Goal: Task Accomplishment & Management: Manage account settings

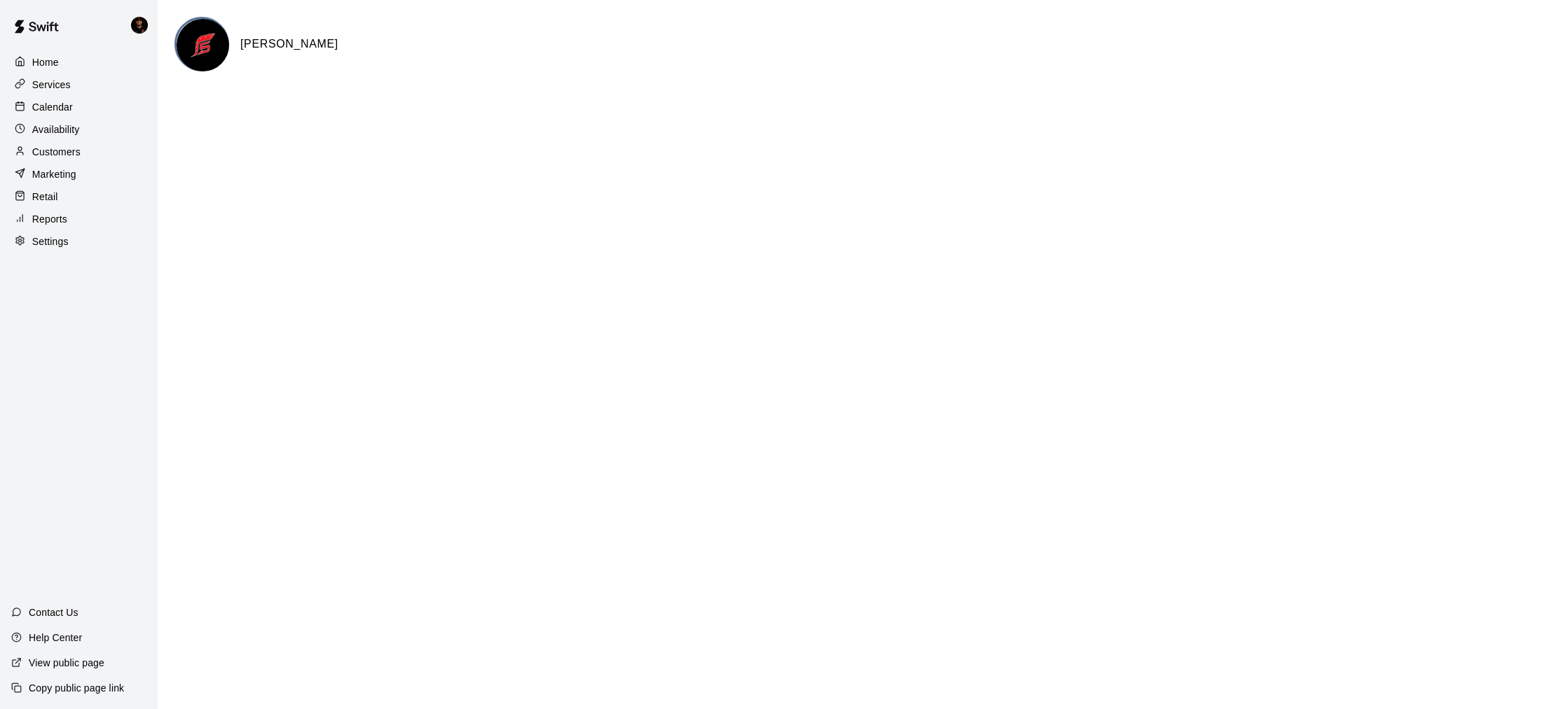
click at [38, 107] on p "Calendar" at bounding box center [52, 107] width 40 height 14
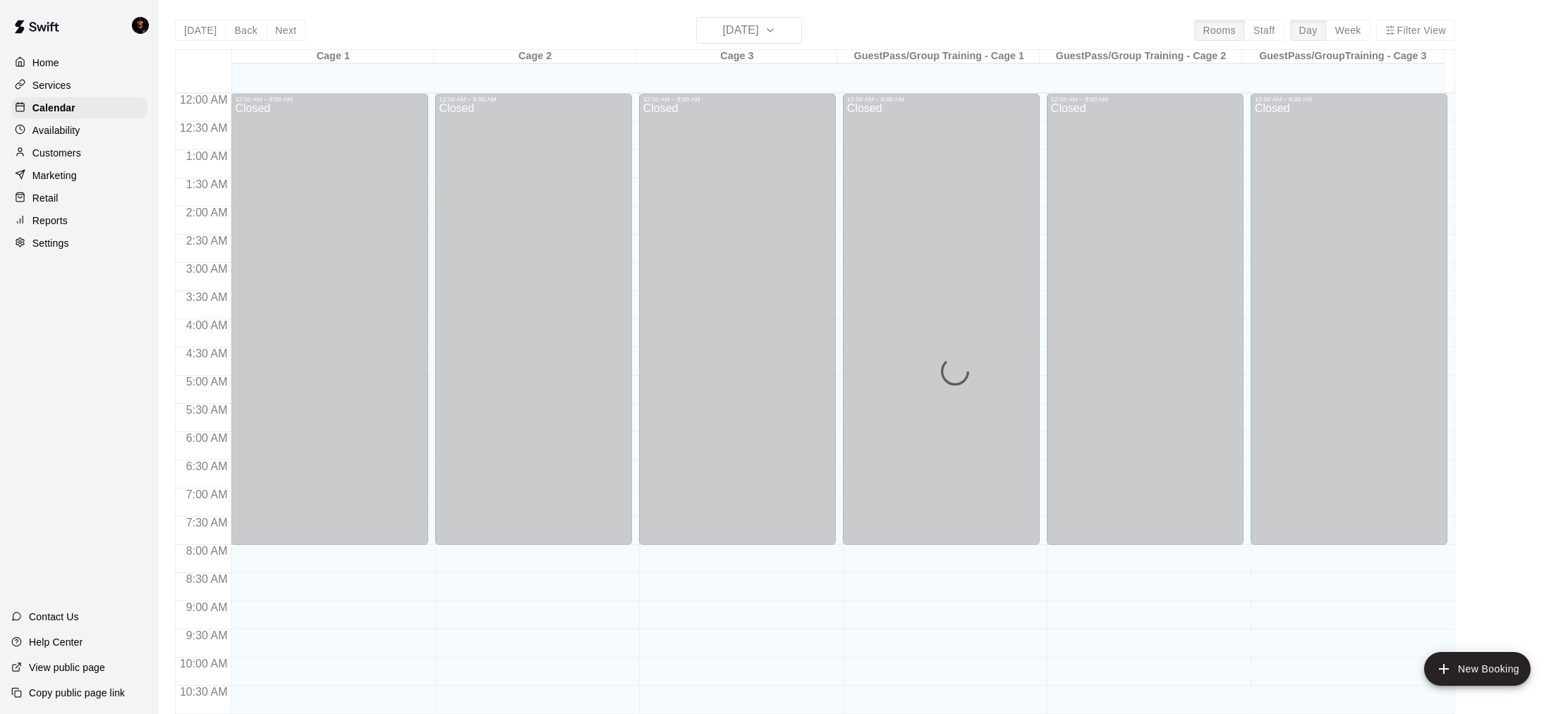
scroll to position [675, 0]
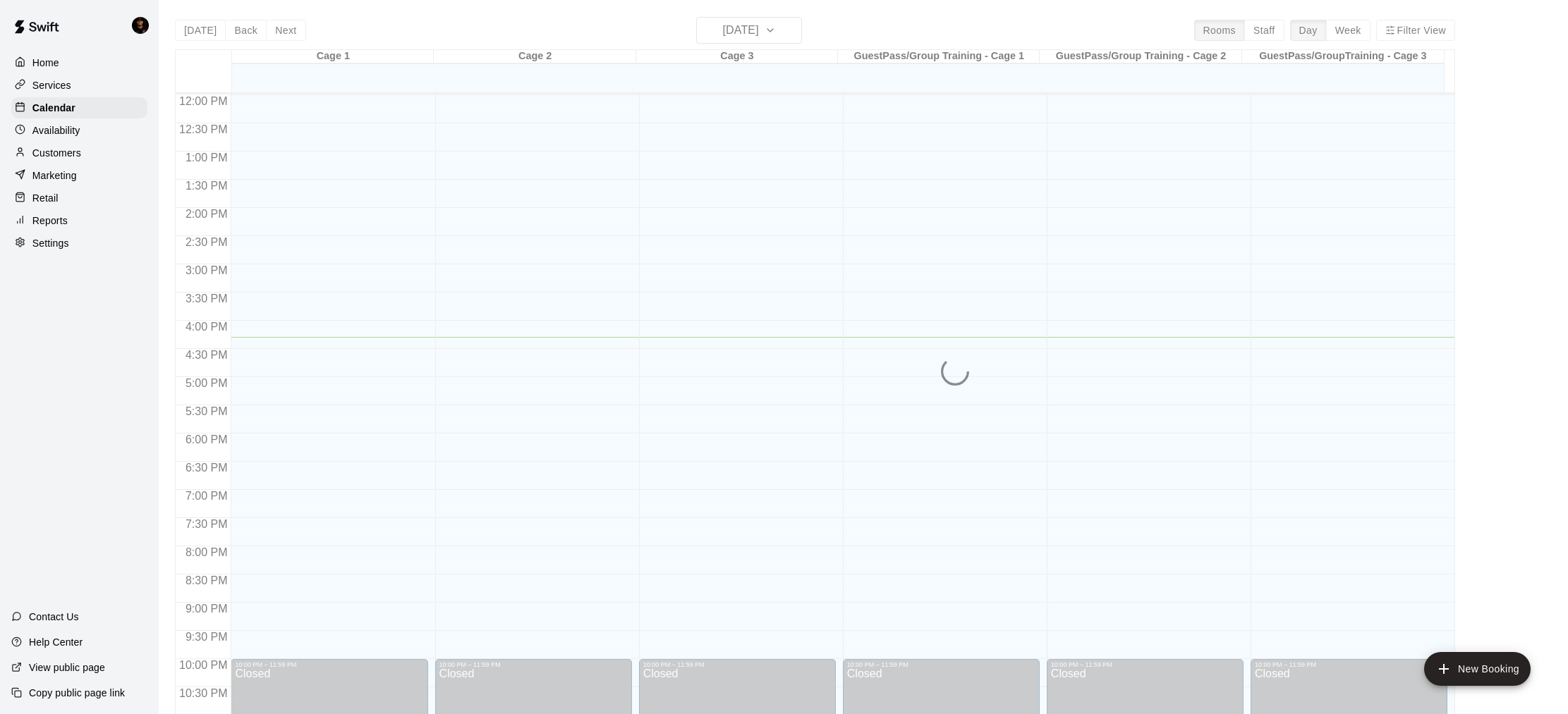
click at [51, 147] on p "Customers" at bounding box center [57, 153] width 49 height 14
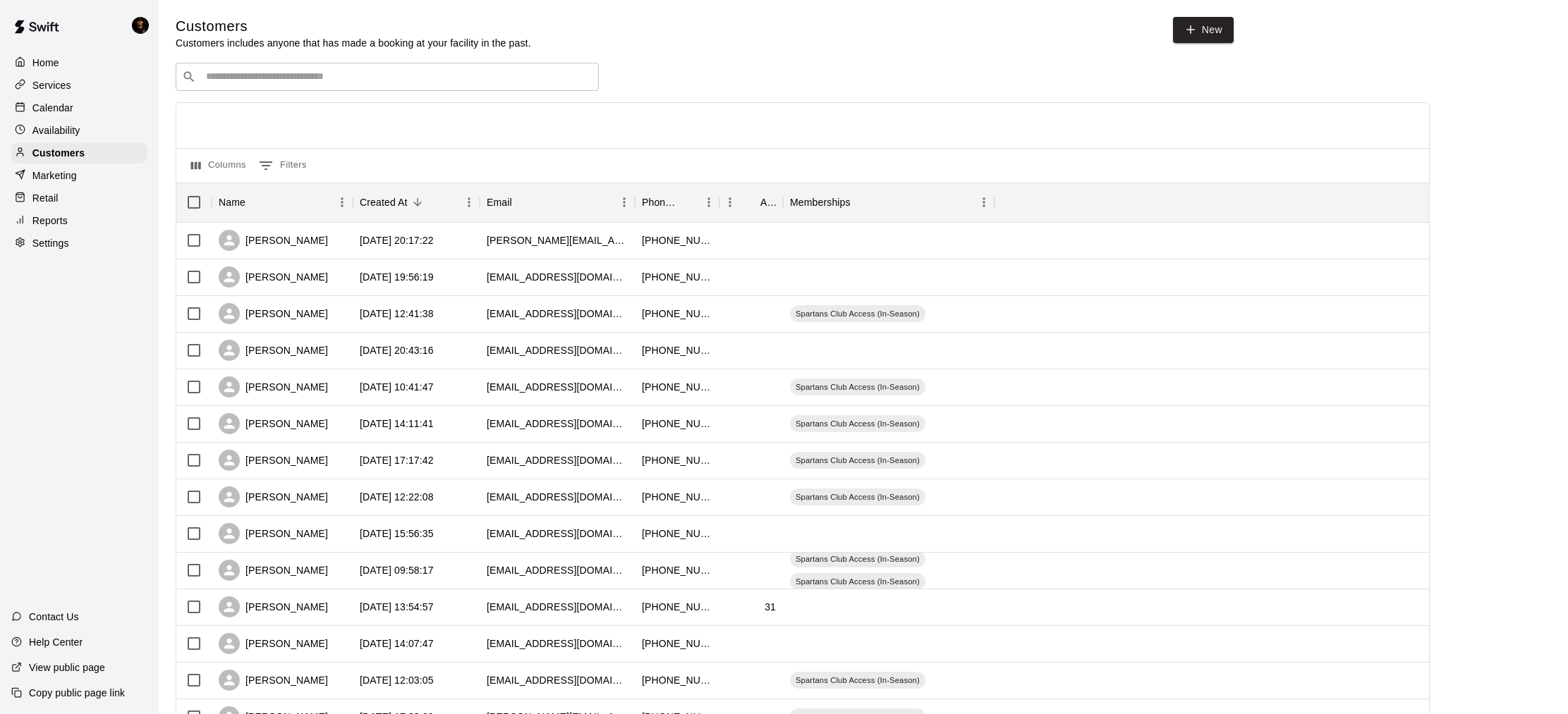
click at [63, 241] on p "Settings" at bounding box center [50, 242] width 37 height 14
select select "**"
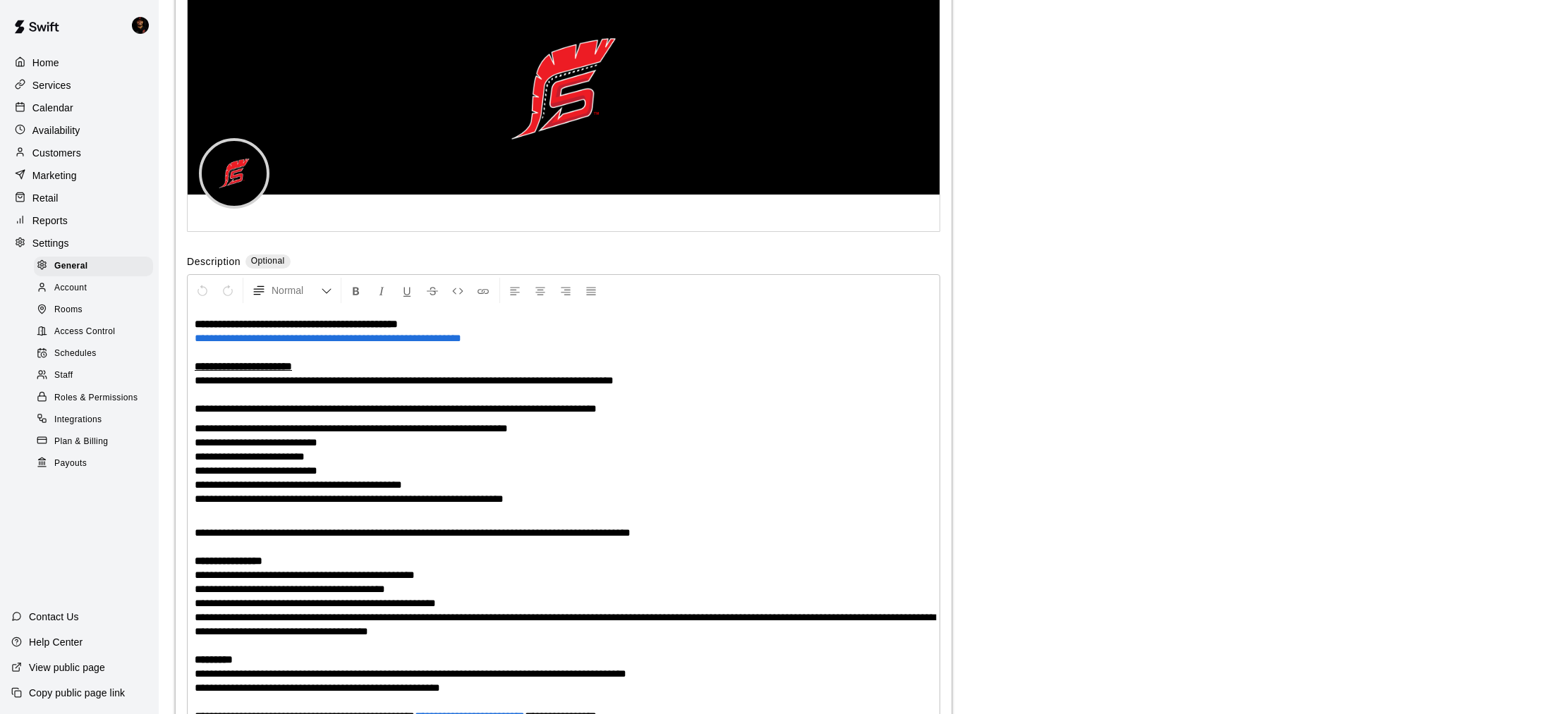
scroll to position [3248, 0]
click at [67, 376] on span "Staff" at bounding box center [63, 375] width 18 height 14
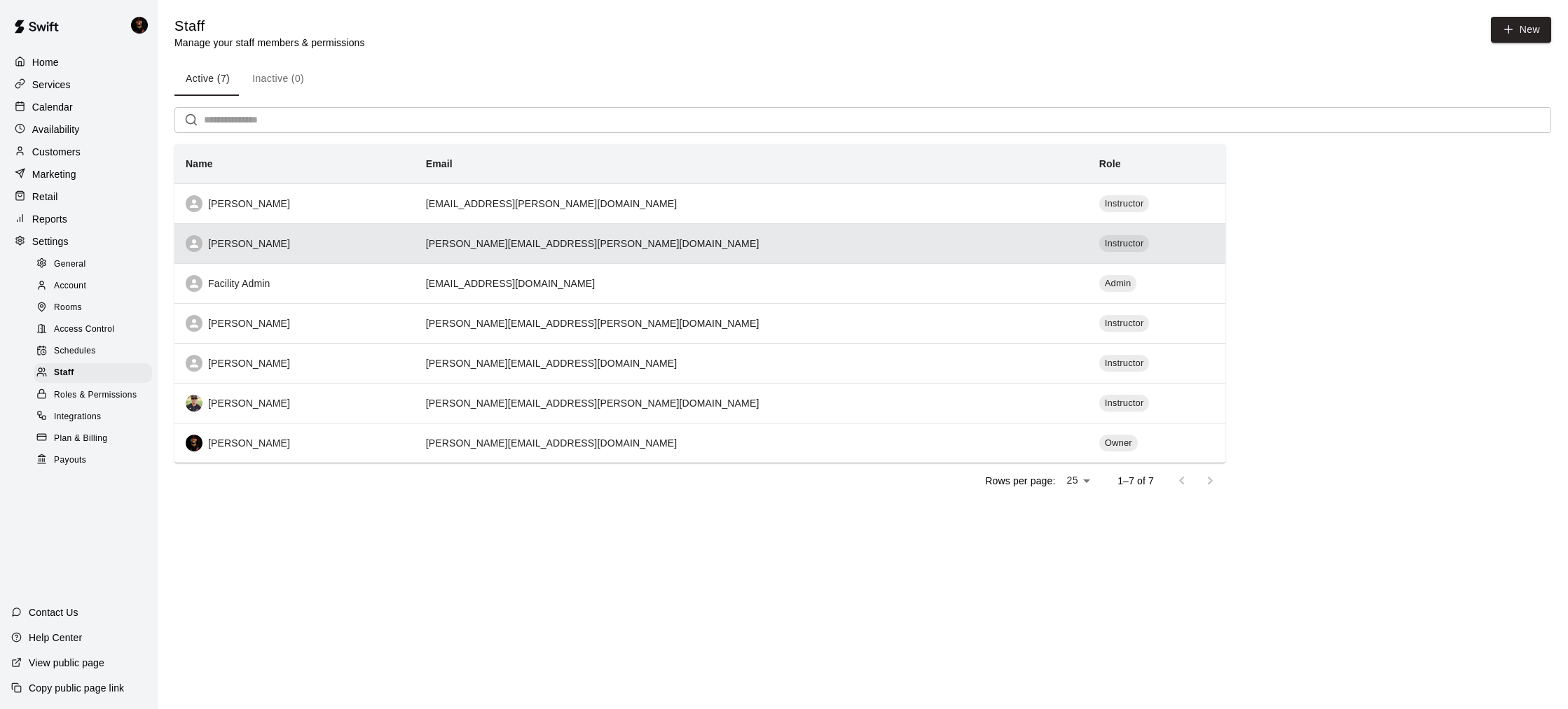
click at [263, 257] on th "[PERSON_NAME]" at bounding box center [294, 244] width 240 height 40
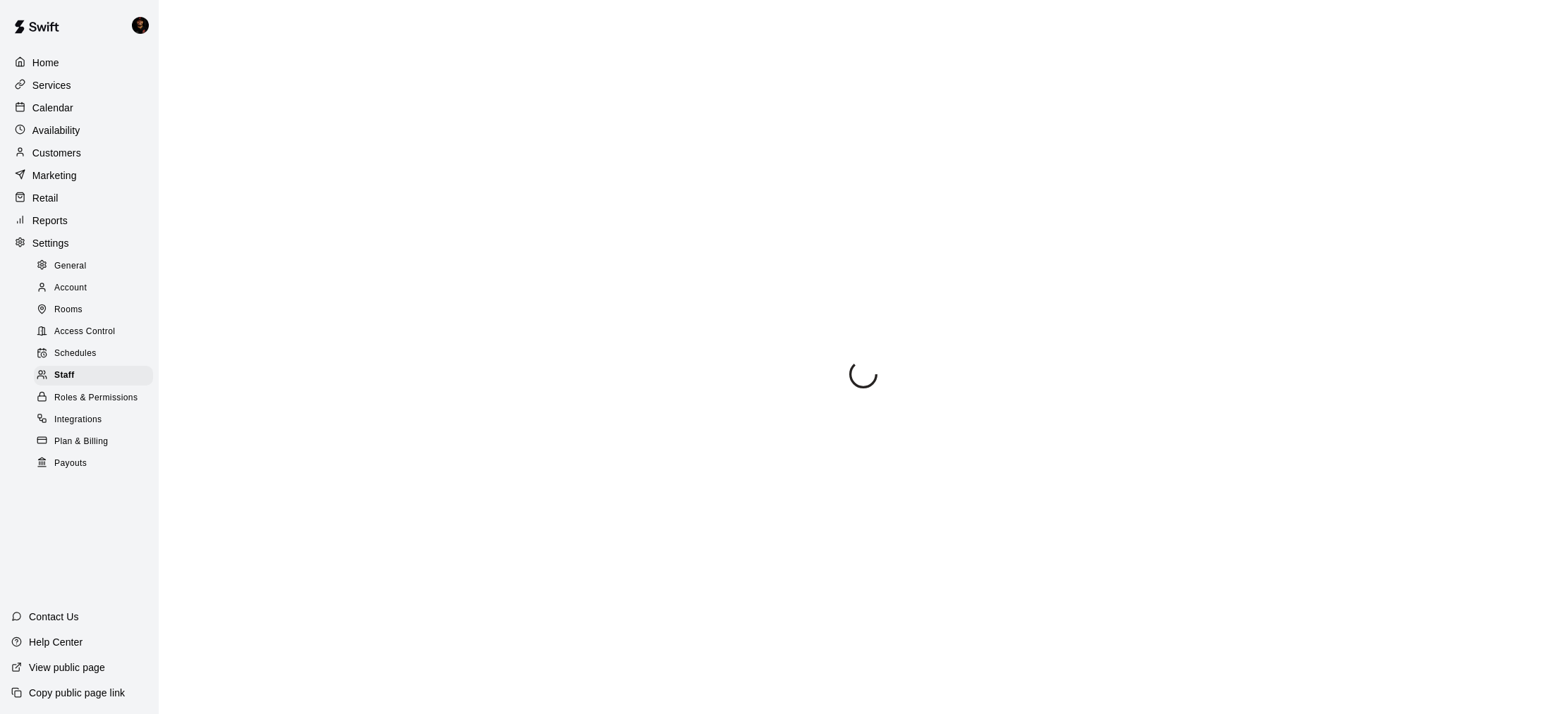
select select "**"
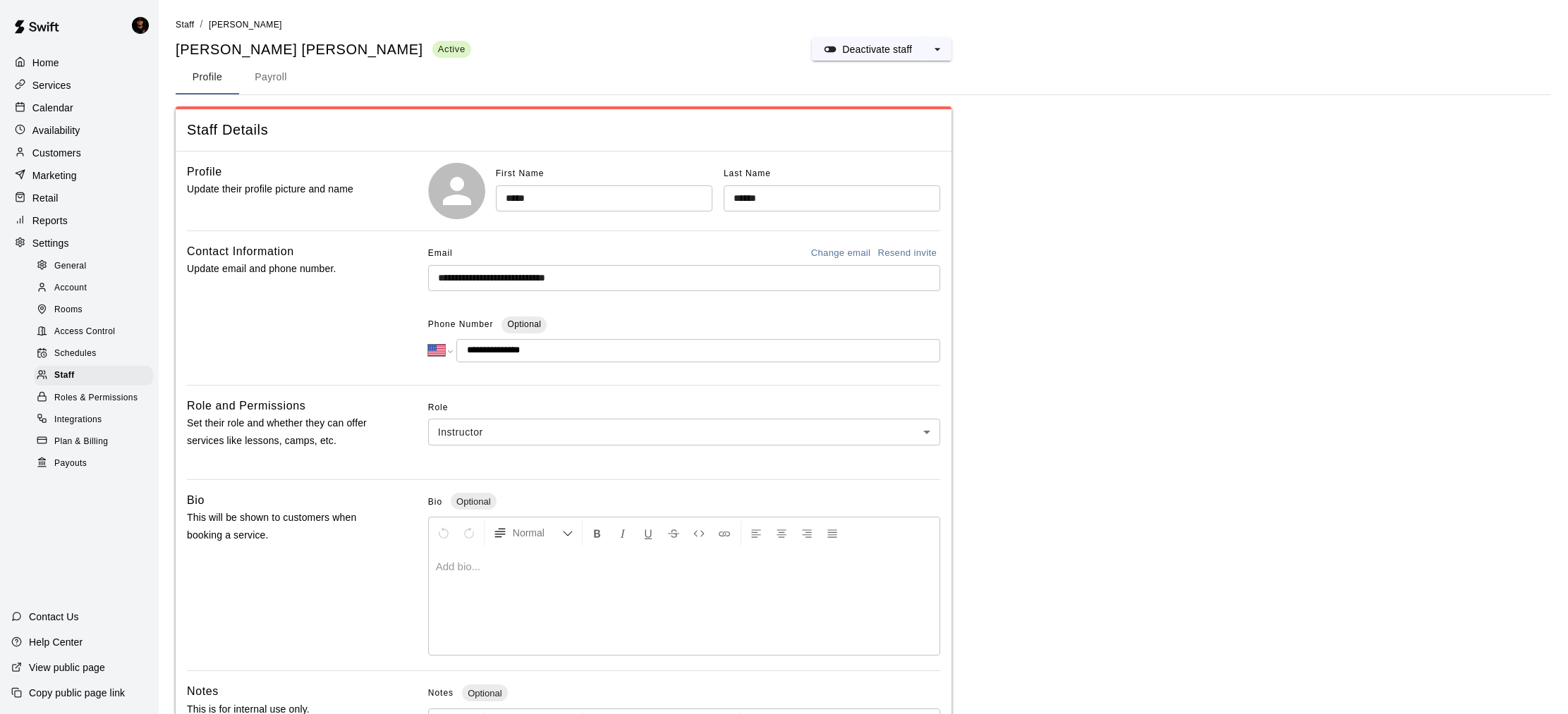
click at [684, 286] on input "**********" at bounding box center [684, 278] width 512 height 26
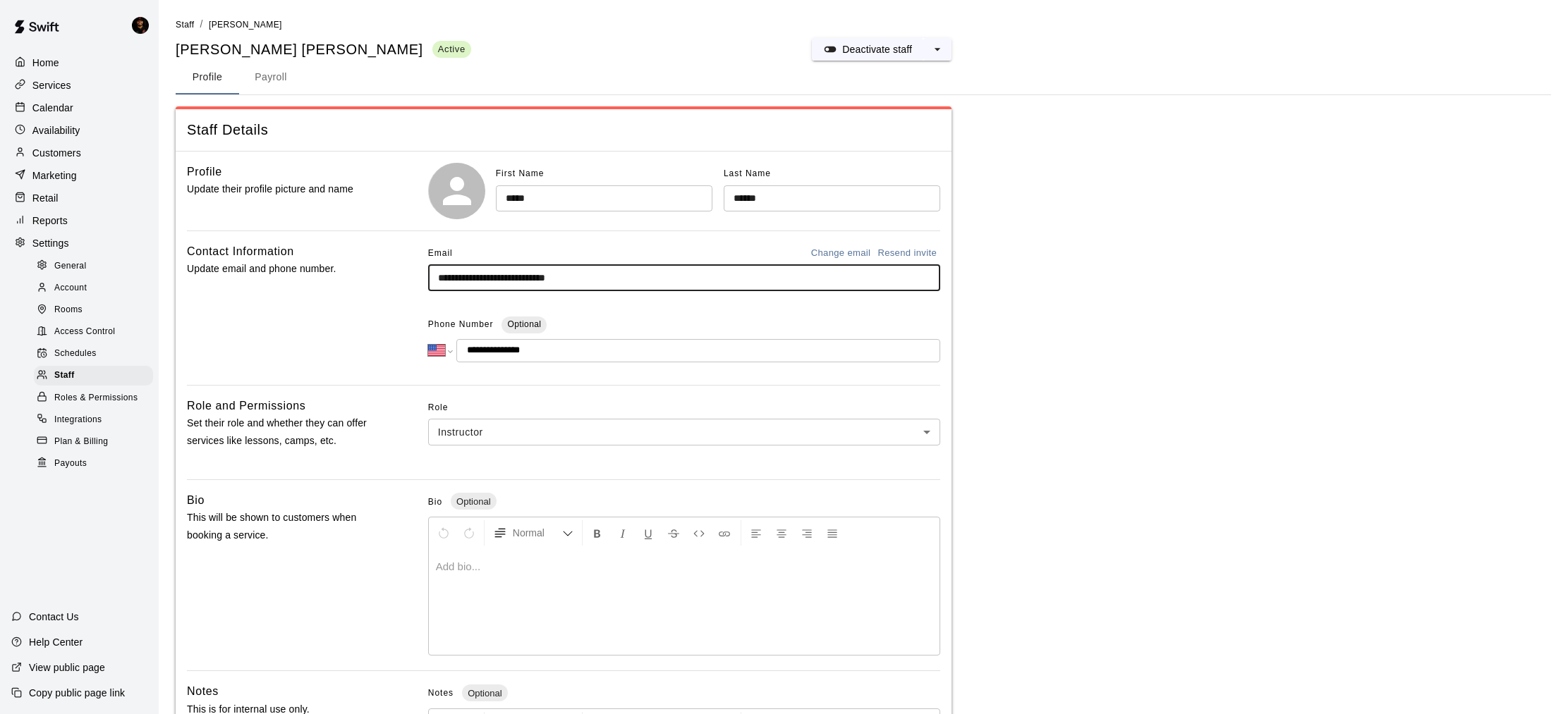
click at [921, 252] on button "Resend invite" at bounding box center [907, 253] width 66 height 22
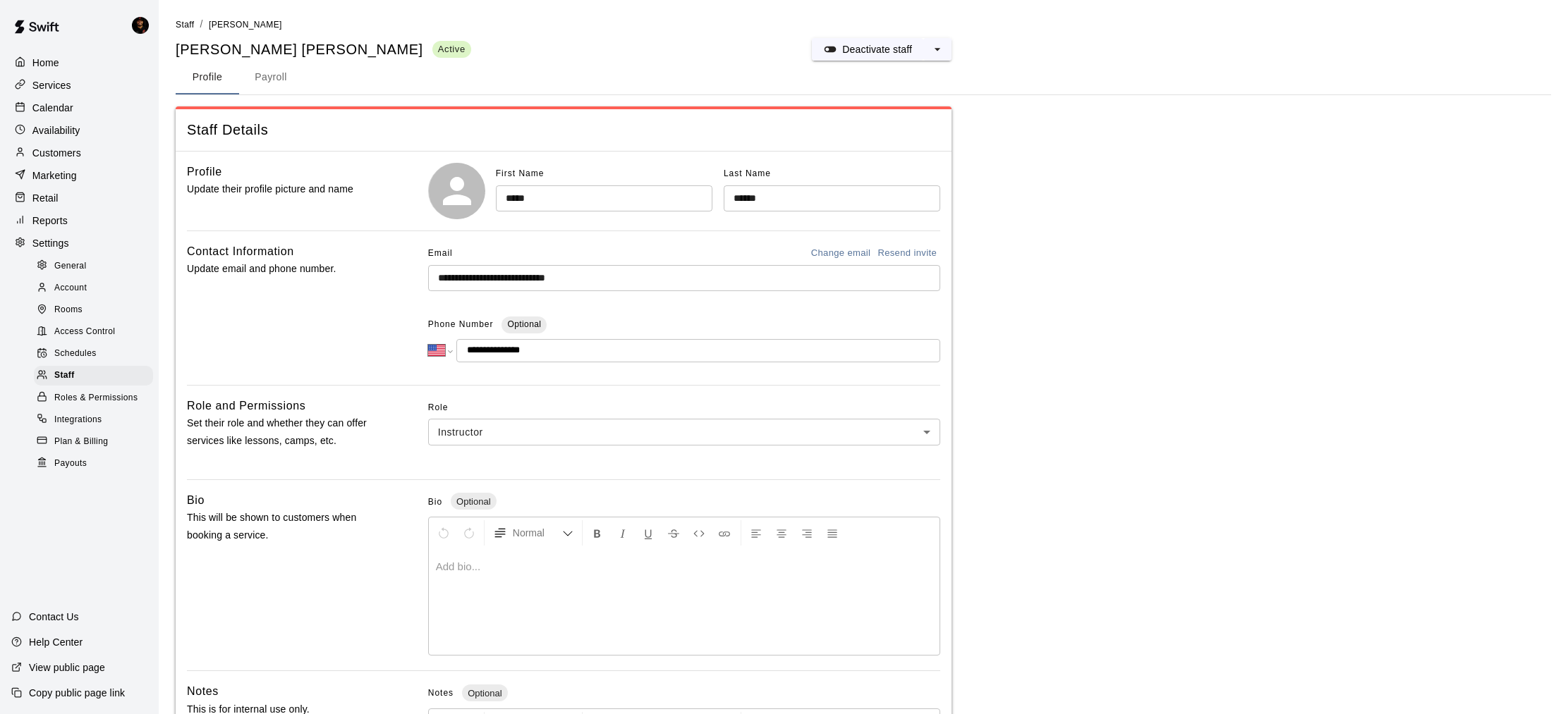
click at [87, 58] on div "Home" at bounding box center [79, 62] width 136 height 21
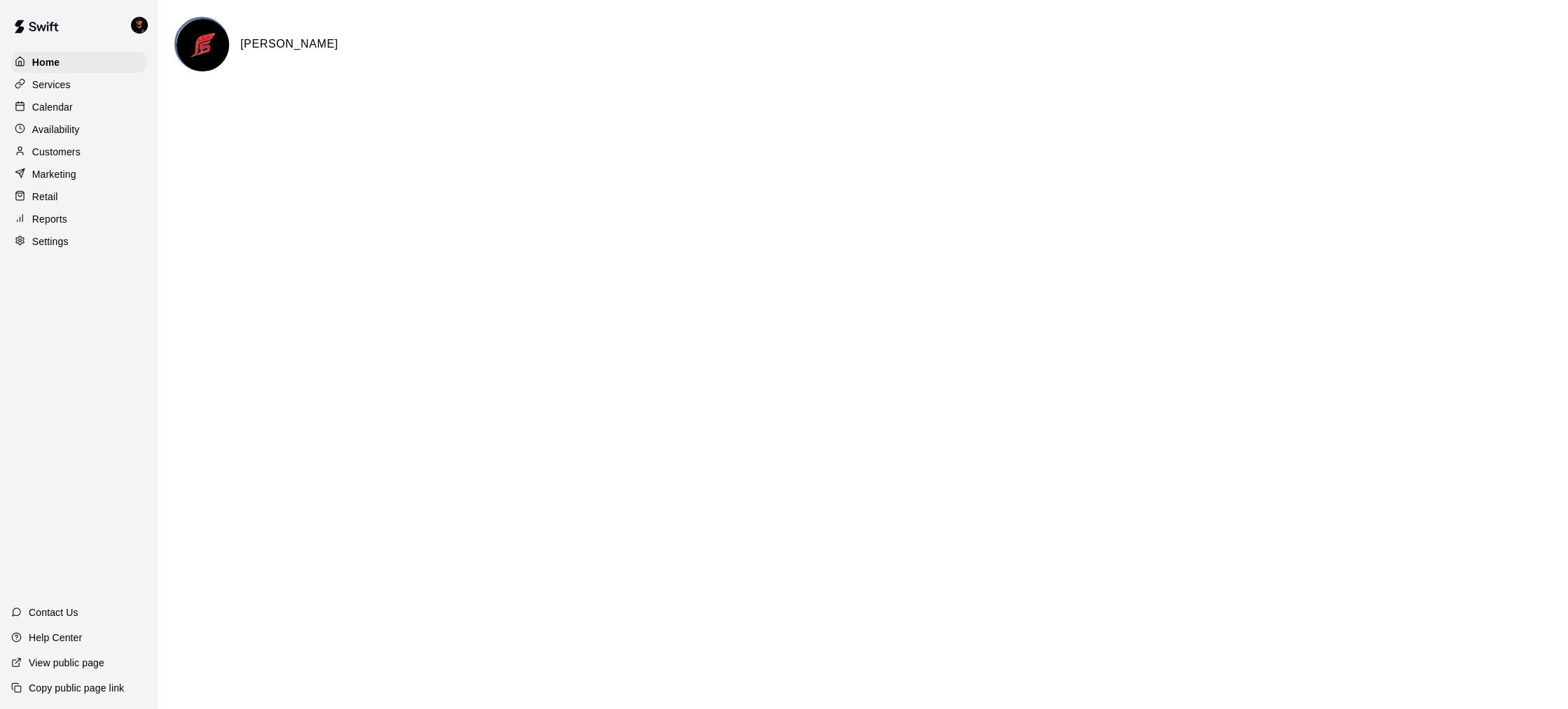
click at [62, 95] on div "Services" at bounding box center [79, 84] width 135 height 21
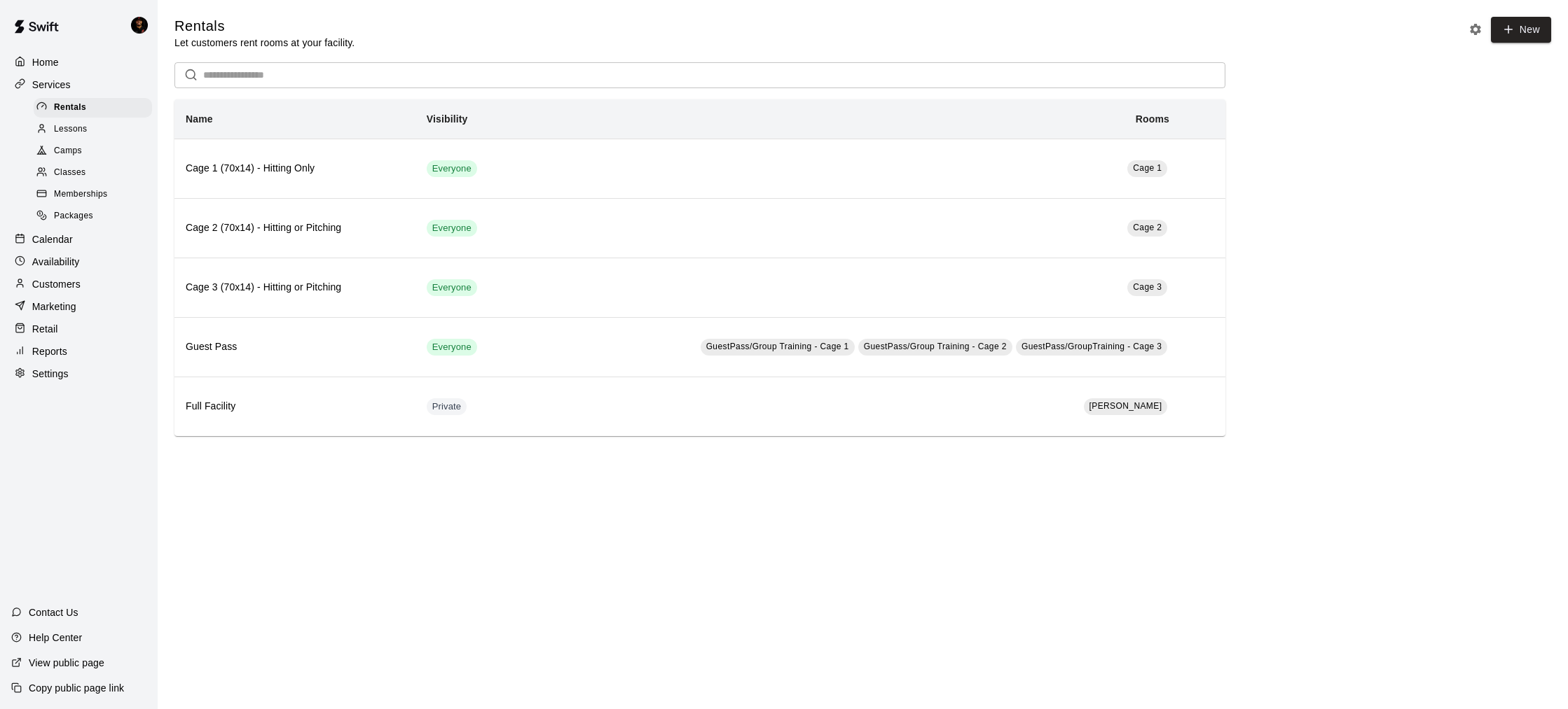
click at [58, 70] on div "Home" at bounding box center [79, 62] width 135 height 21
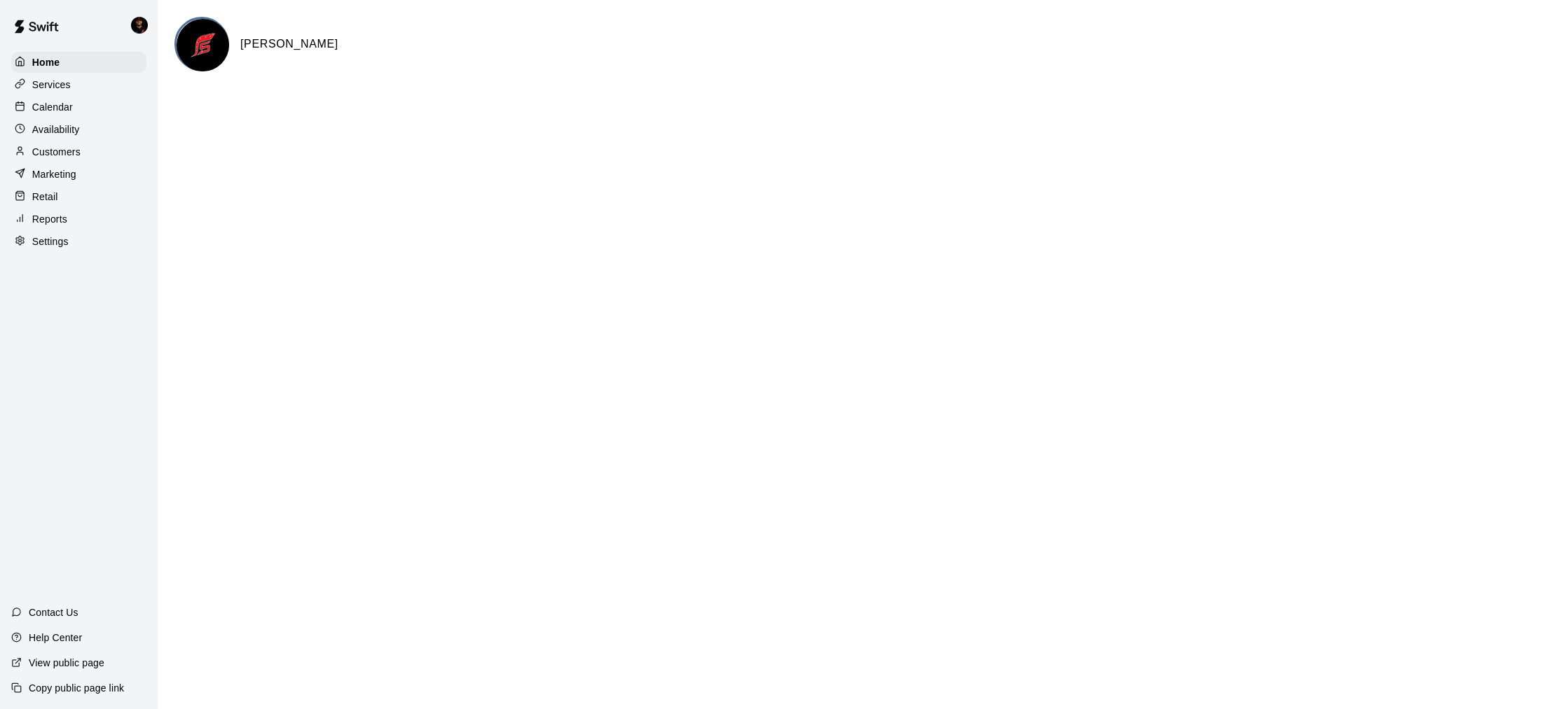
click at [60, 100] on p "Calendar" at bounding box center [52, 107] width 40 height 14
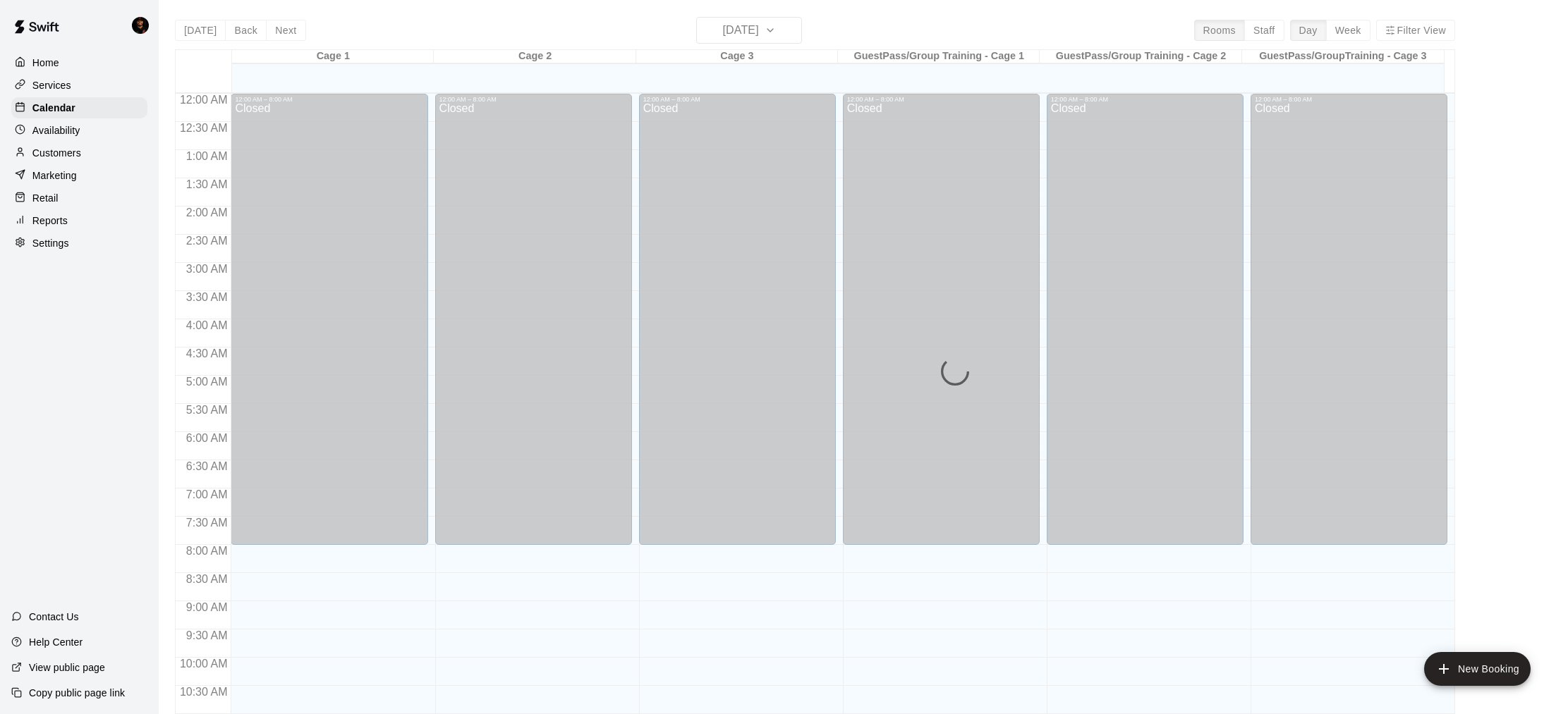
scroll to position [675, 0]
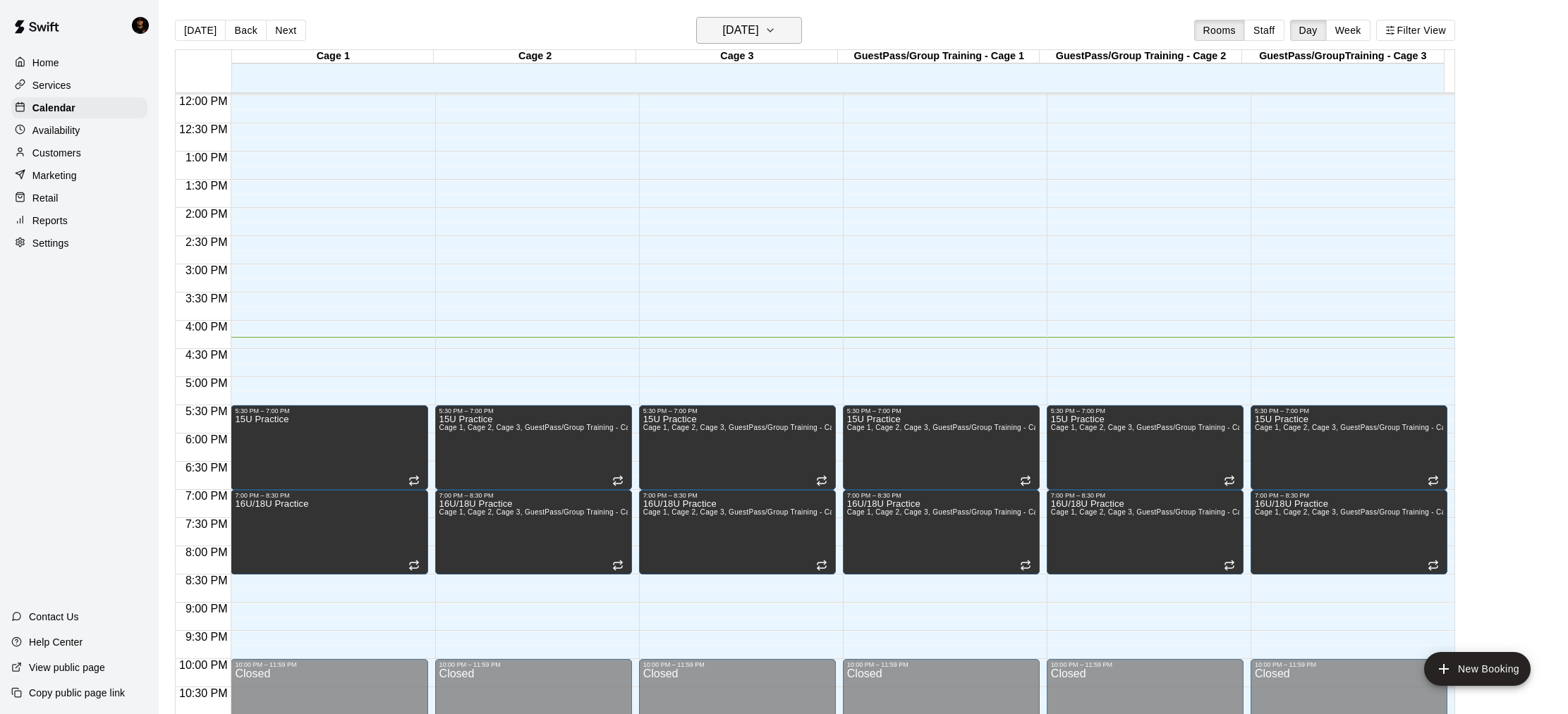
click at [737, 30] on h6 "[DATE]" at bounding box center [741, 30] width 36 height 20
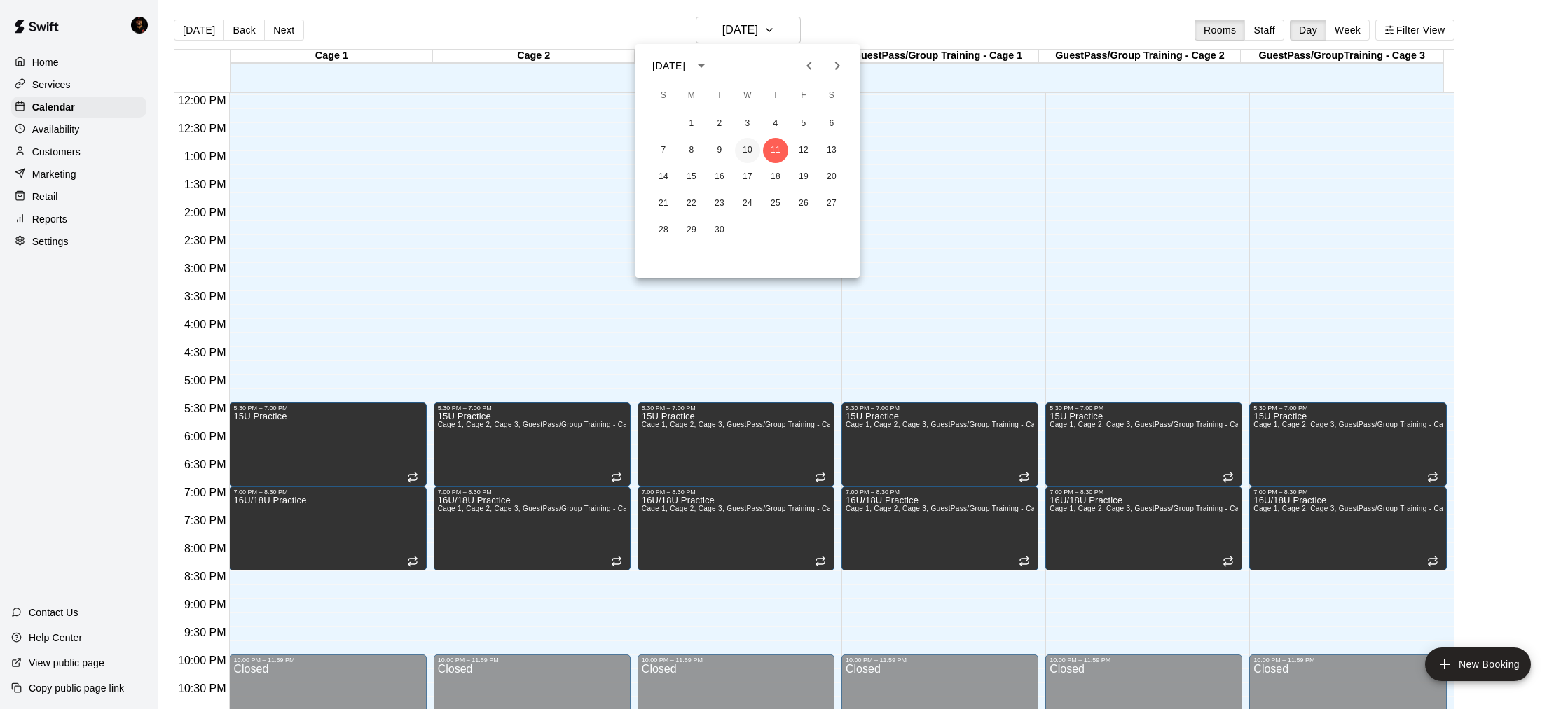
click at [743, 151] on button "10" at bounding box center [747, 150] width 25 height 25
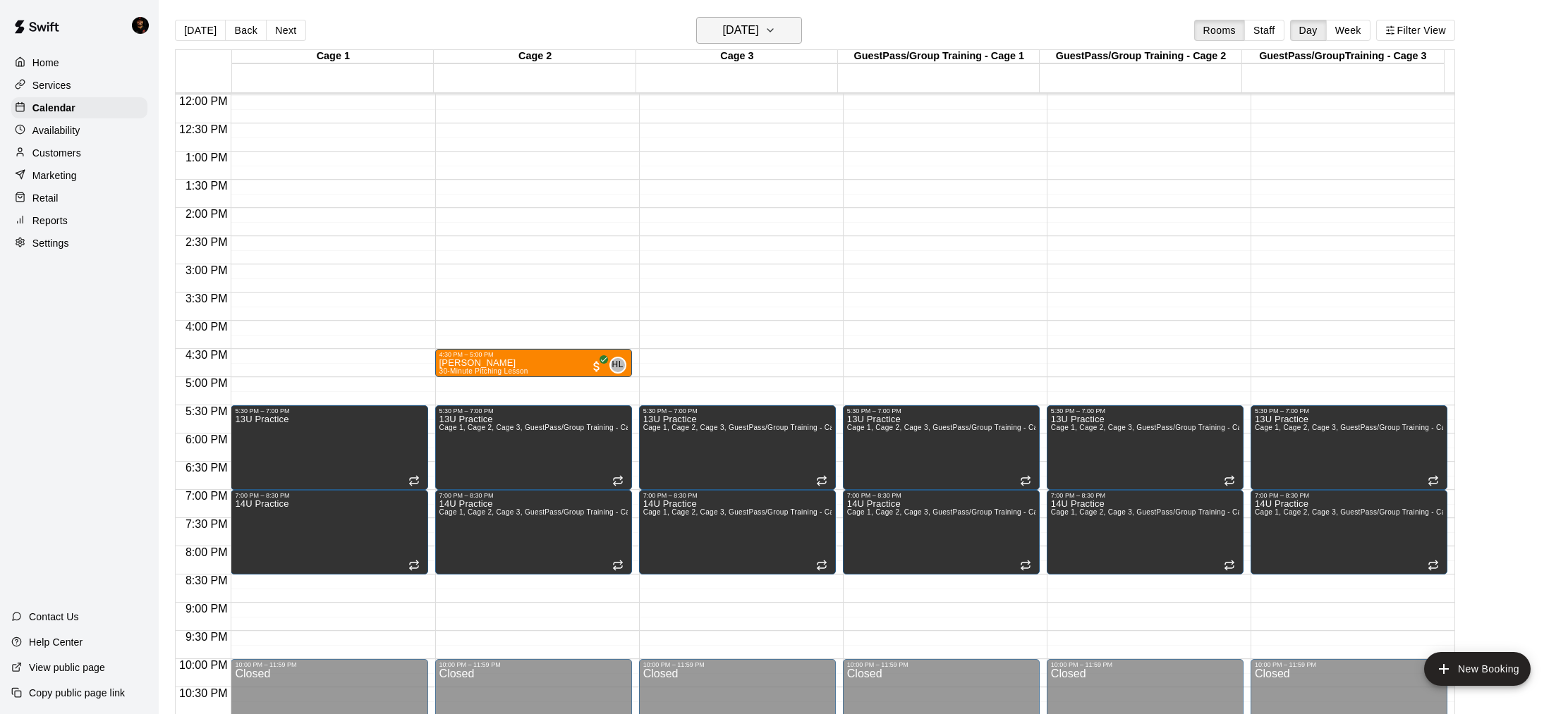
click at [731, 26] on h6 "[DATE]" at bounding box center [741, 30] width 36 height 20
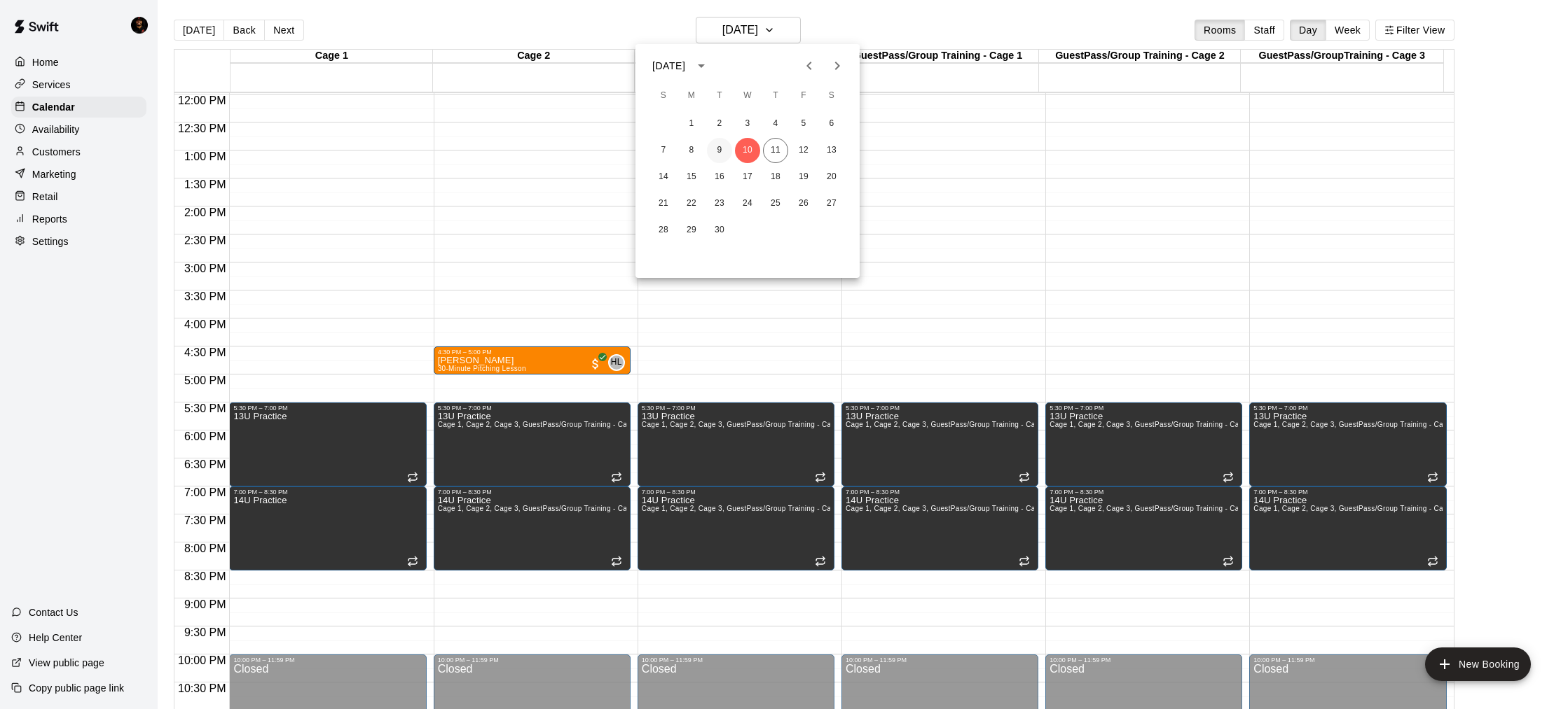
click at [712, 151] on button "9" at bounding box center [719, 150] width 25 height 25
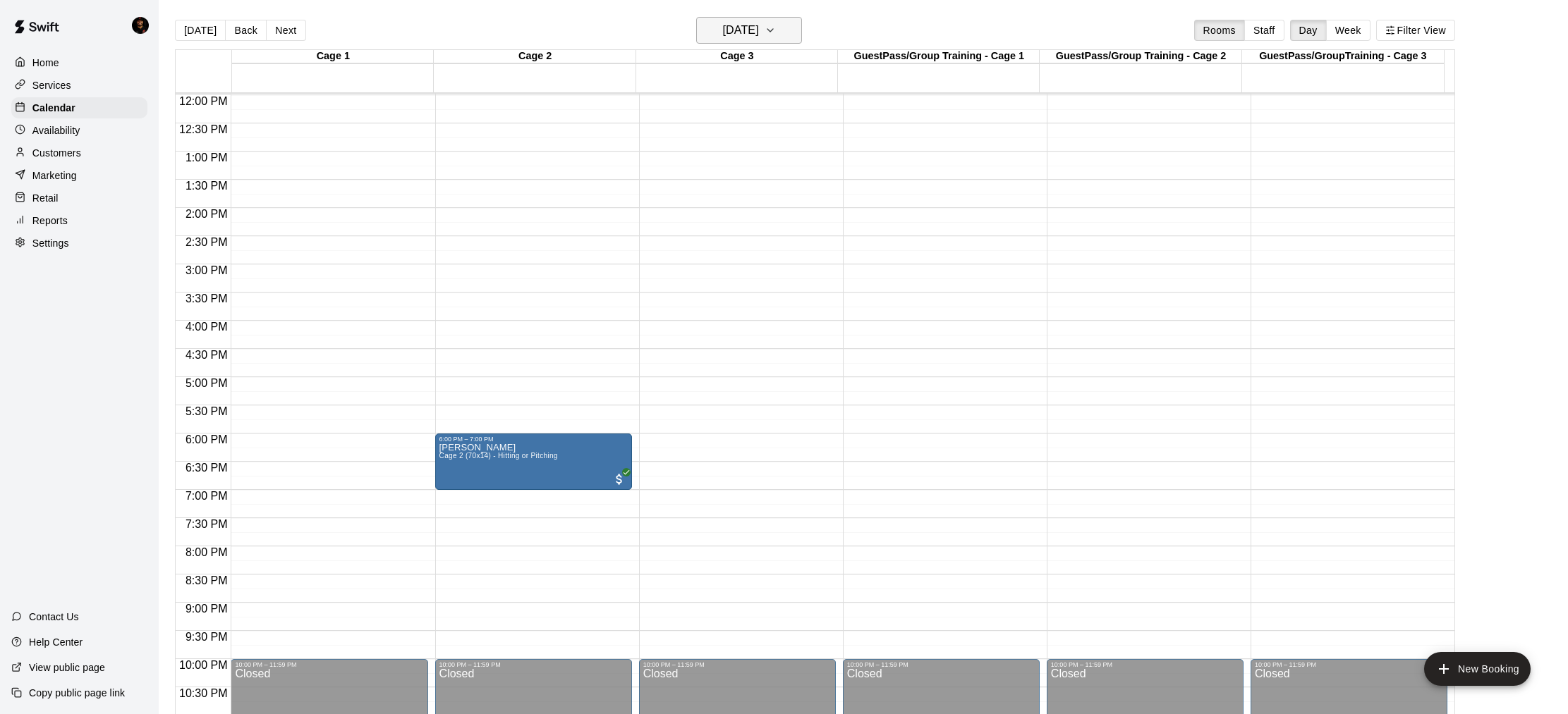
click at [759, 40] on h6 "[DATE]" at bounding box center [741, 30] width 36 height 20
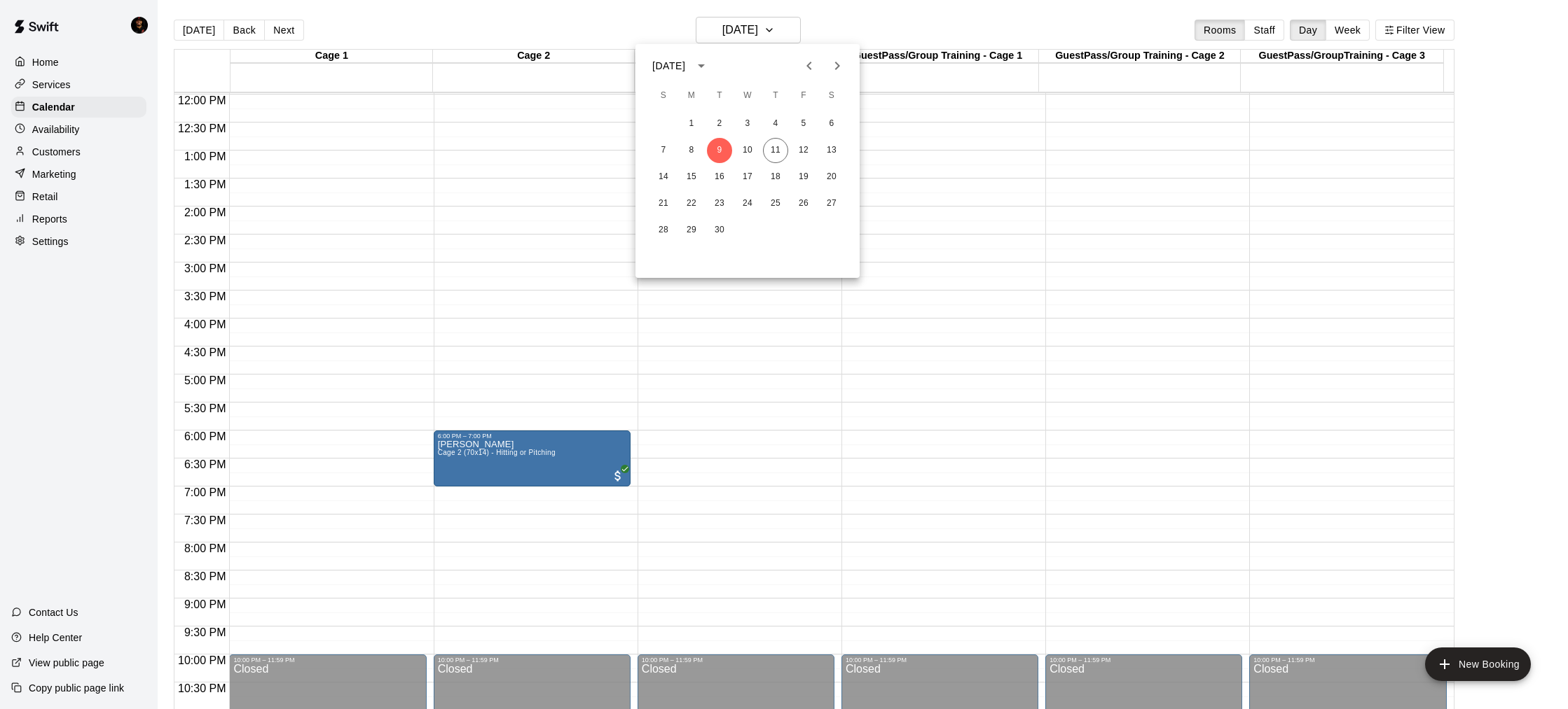
click at [791, 154] on div "7 8 9 10 11 12 13" at bounding box center [747, 150] width 224 height 25
click at [796, 153] on button "12" at bounding box center [803, 150] width 25 height 25
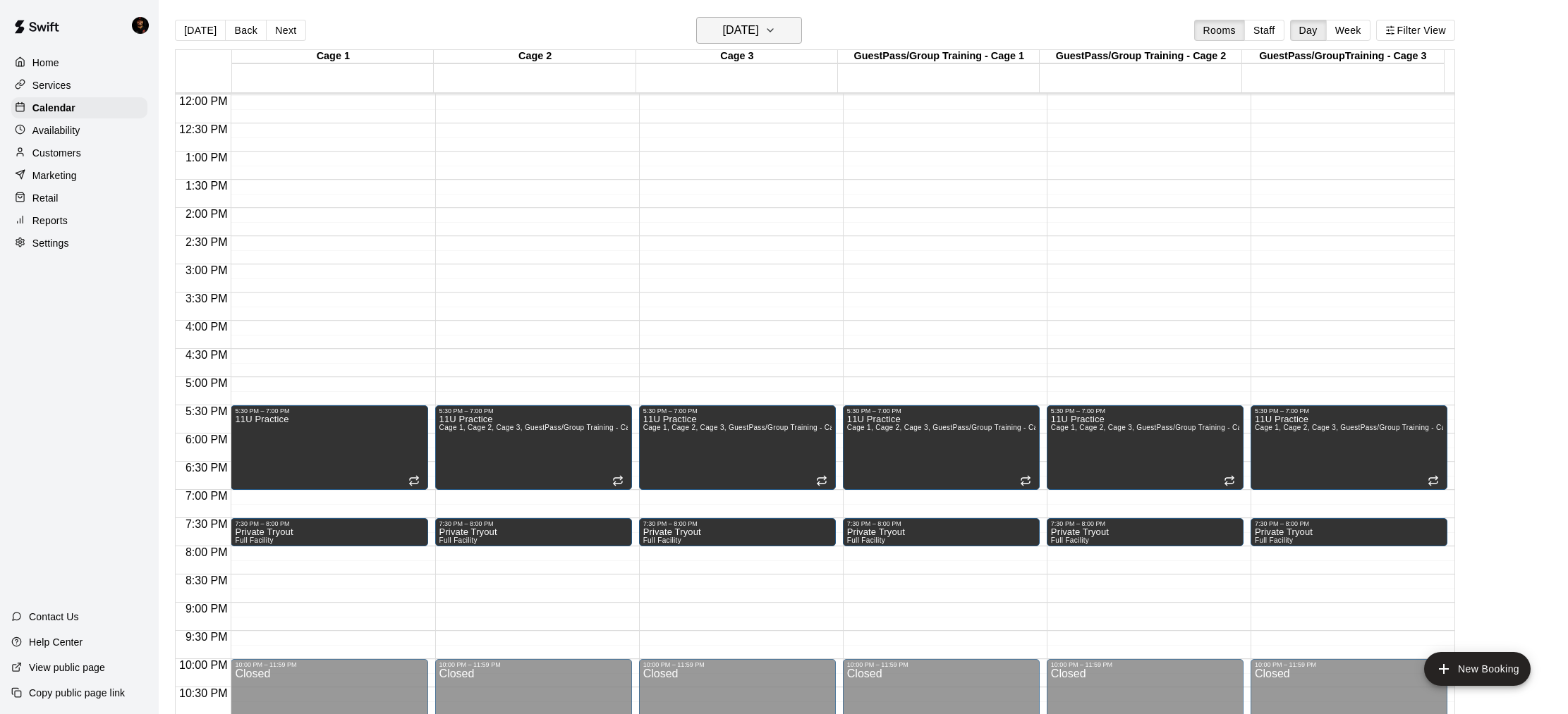
click at [759, 35] on h6 "[DATE]" at bounding box center [741, 30] width 36 height 20
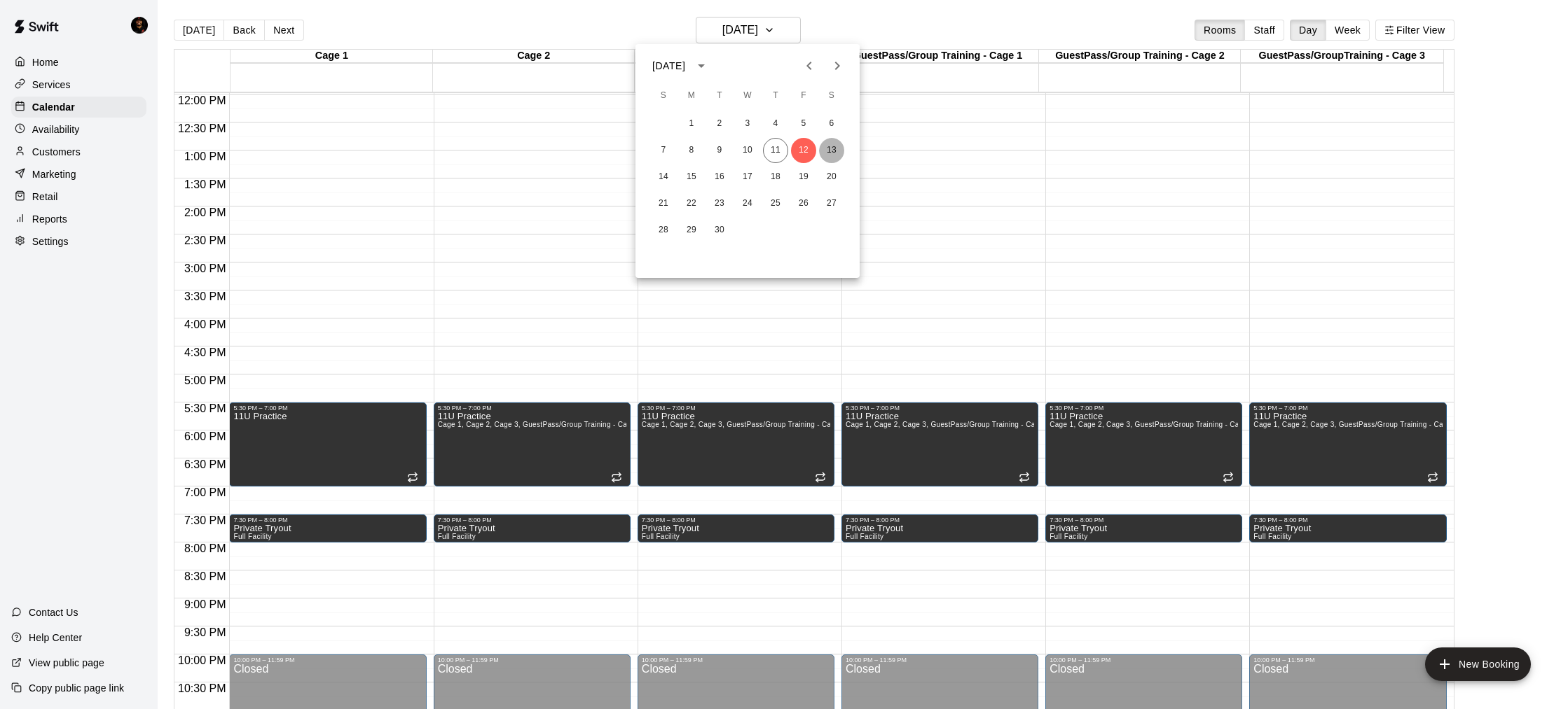
click at [822, 148] on button "13" at bounding box center [831, 150] width 25 height 25
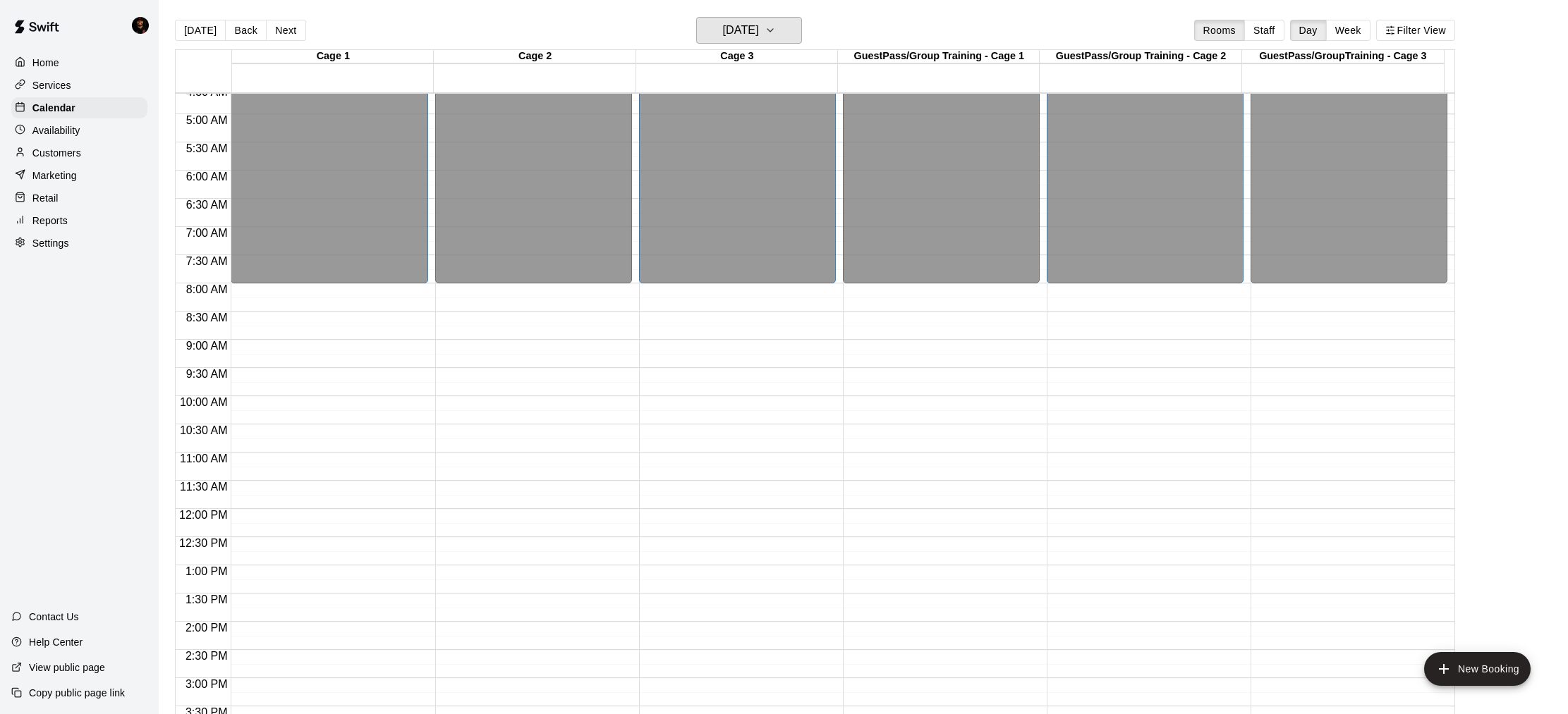
scroll to position [0, 0]
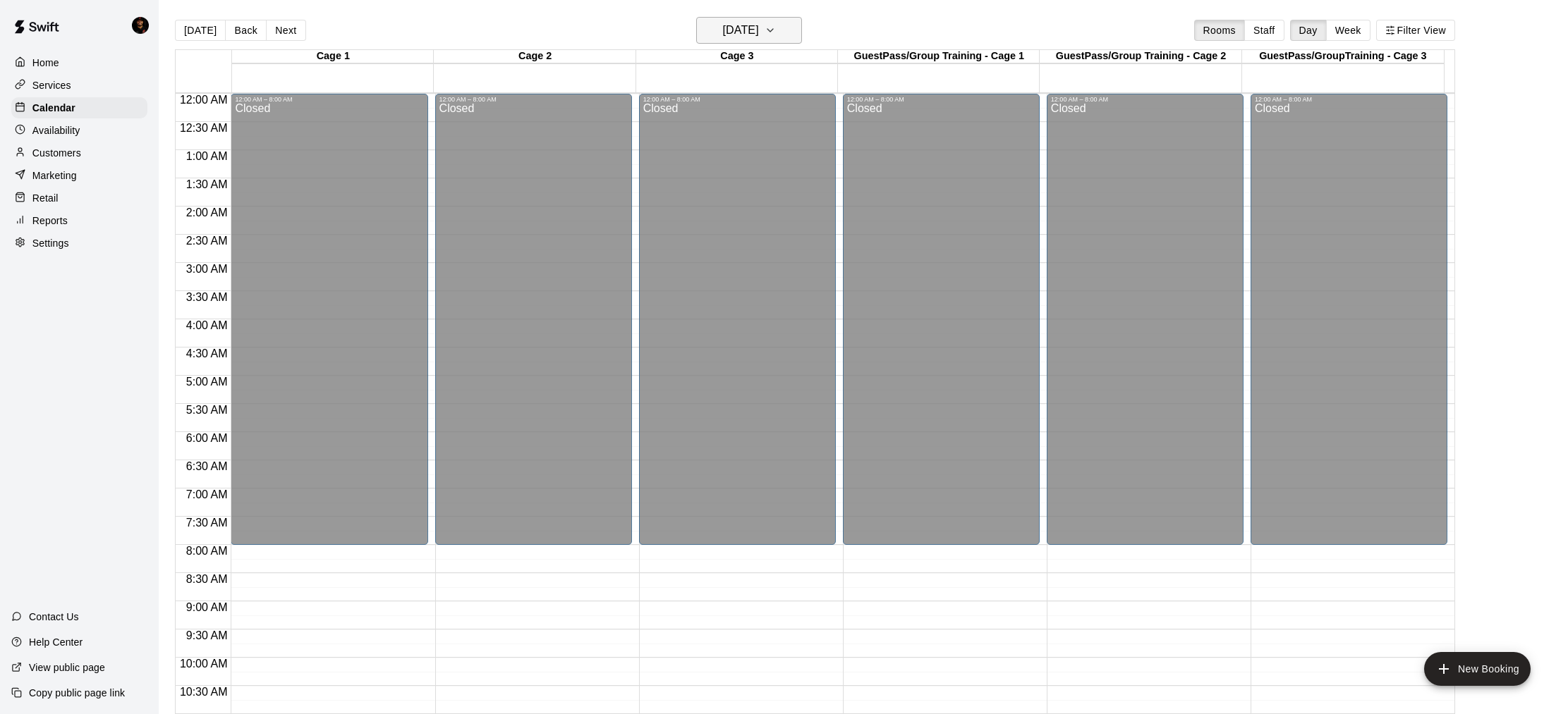
click at [759, 27] on h6 "[DATE]" at bounding box center [741, 30] width 36 height 20
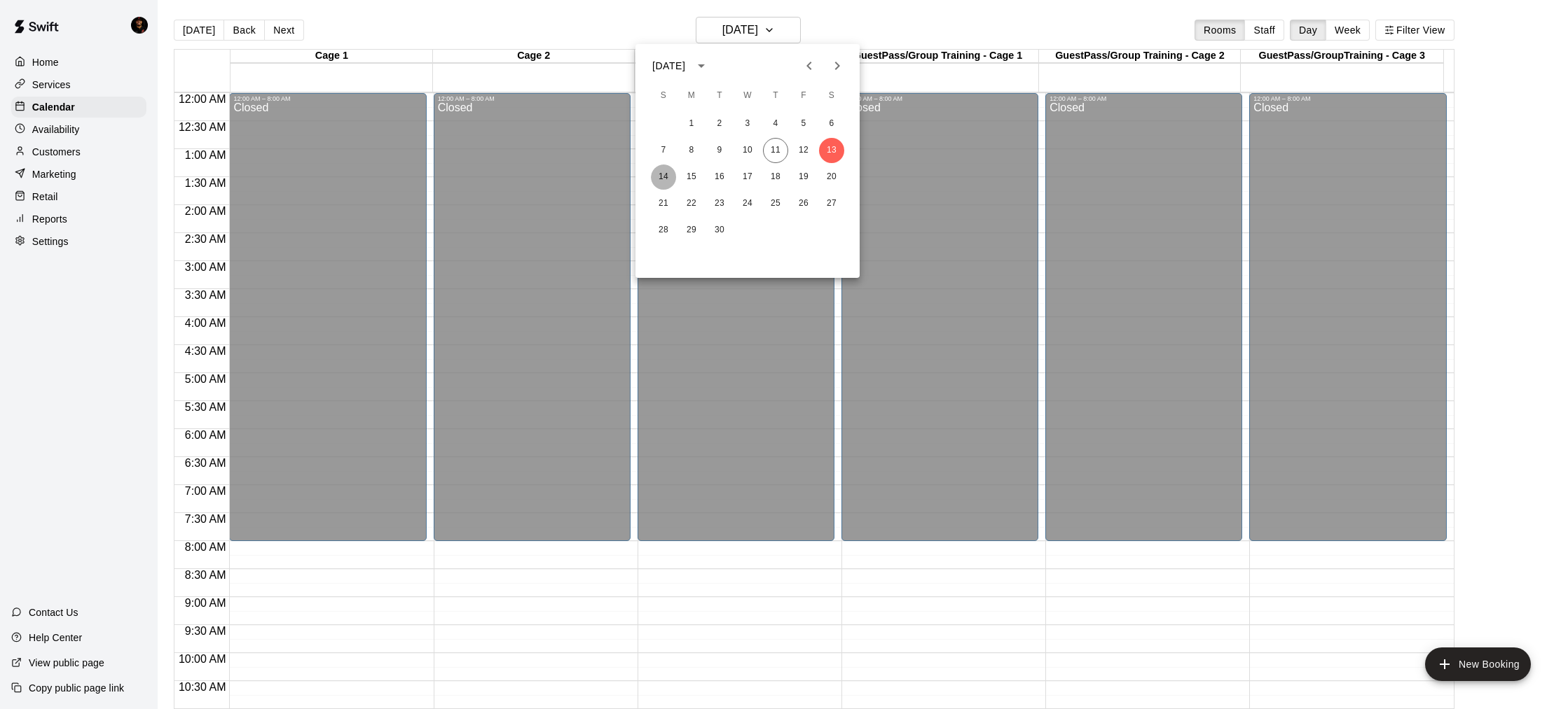
click at [669, 179] on button "14" at bounding box center [664, 177] width 25 height 25
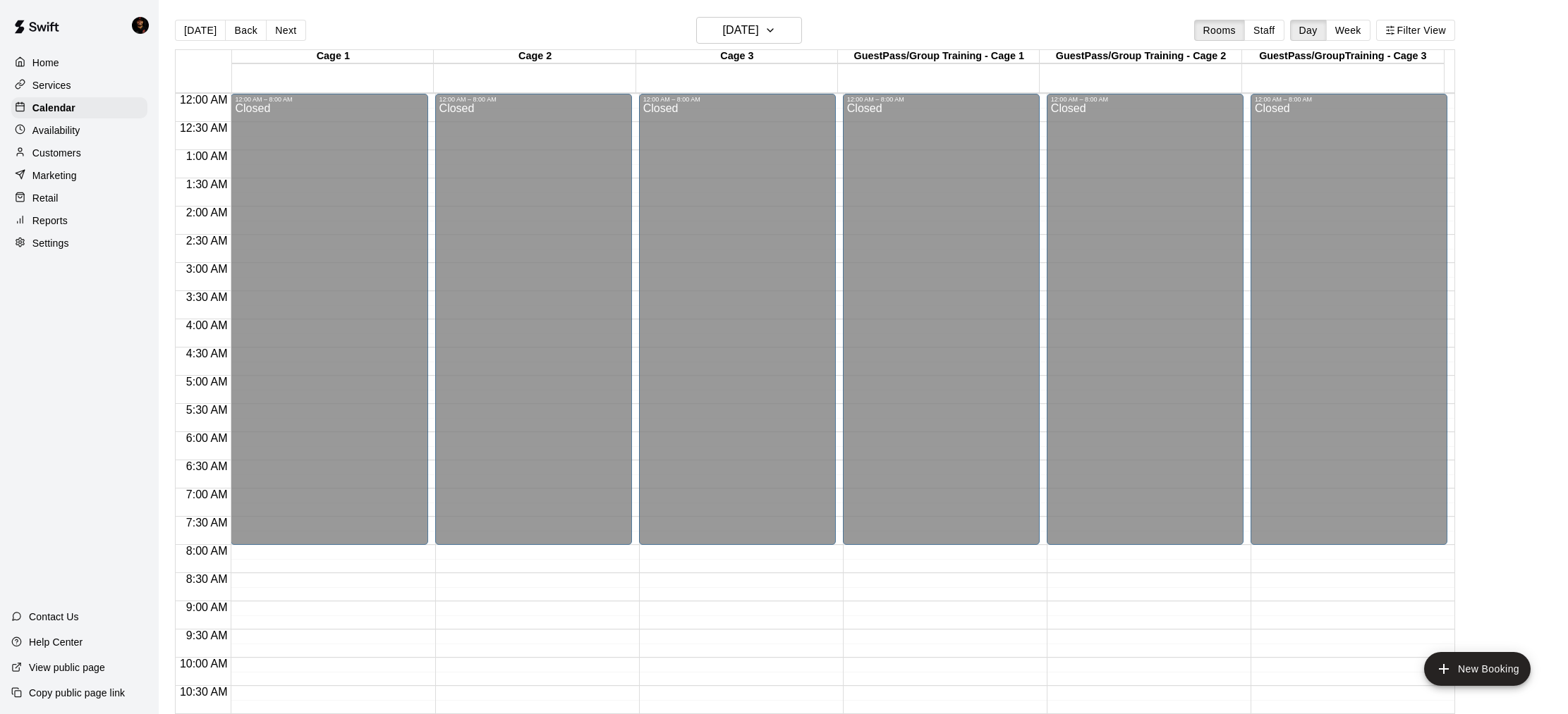
click at [41, 59] on p "Home" at bounding box center [45, 62] width 26 height 14
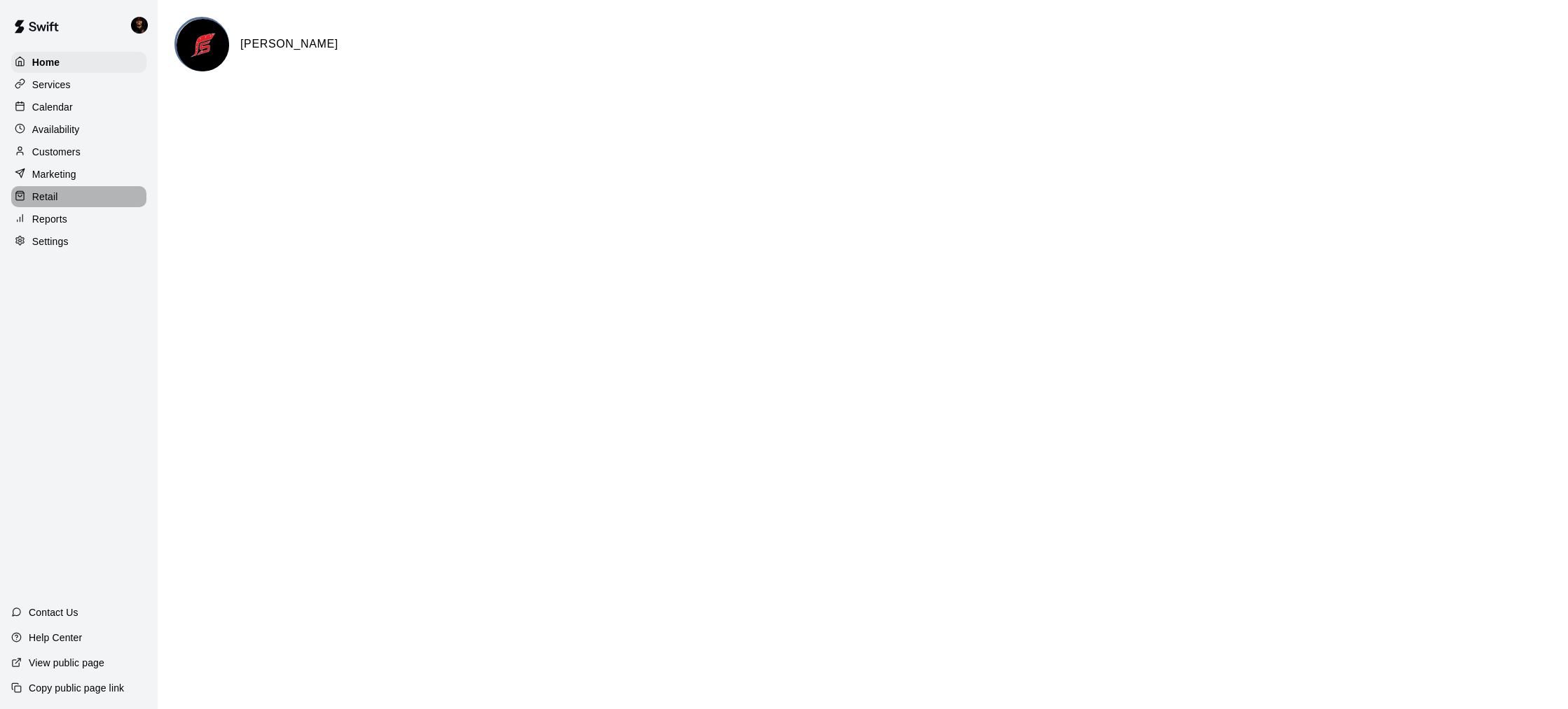
click at [67, 186] on div "Retail" at bounding box center [79, 197] width 135 height 21
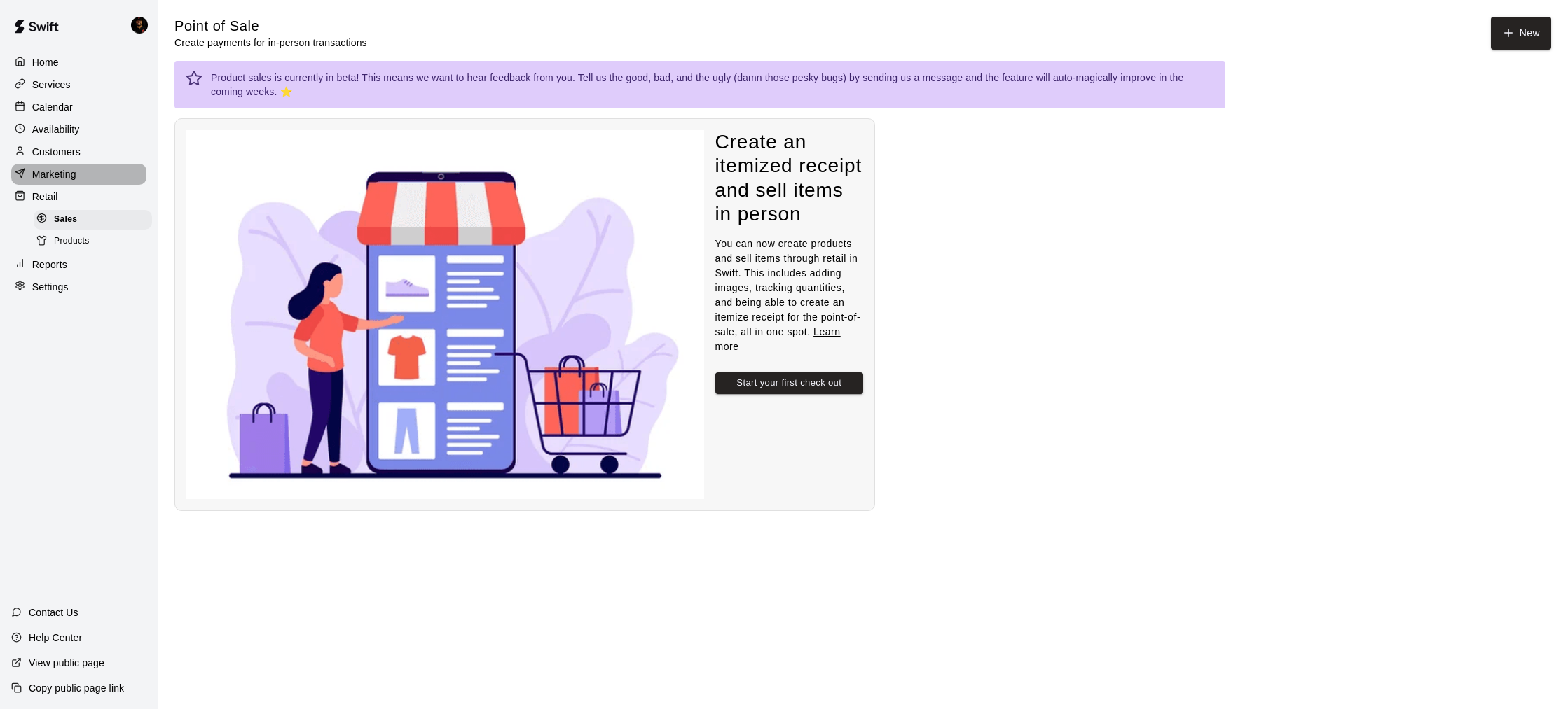
click at [70, 179] on p "Marketing" at bounding box center [53, 174] width 44 height 14
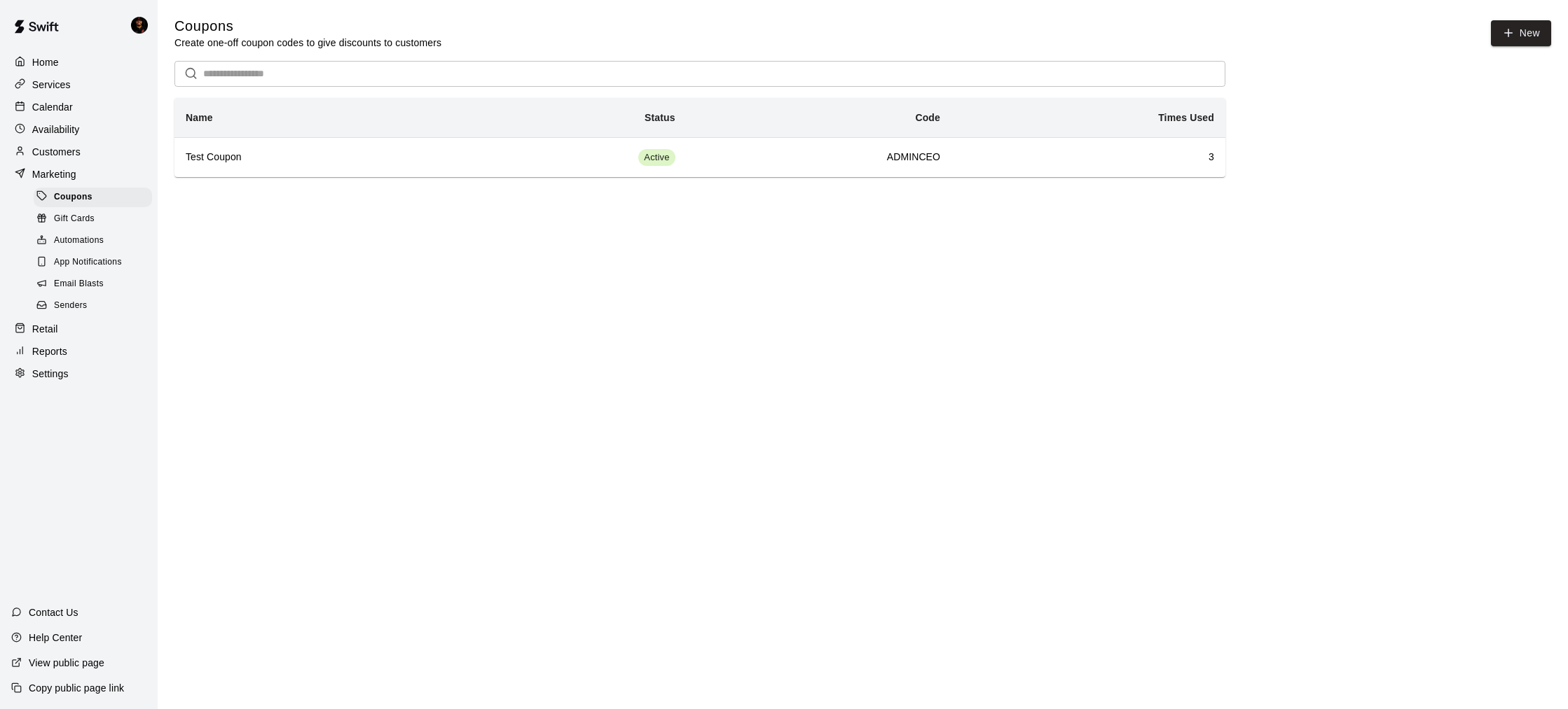
click at [71, 154] on p "Customers" at bounding box center [56, 152] width 49 height 14
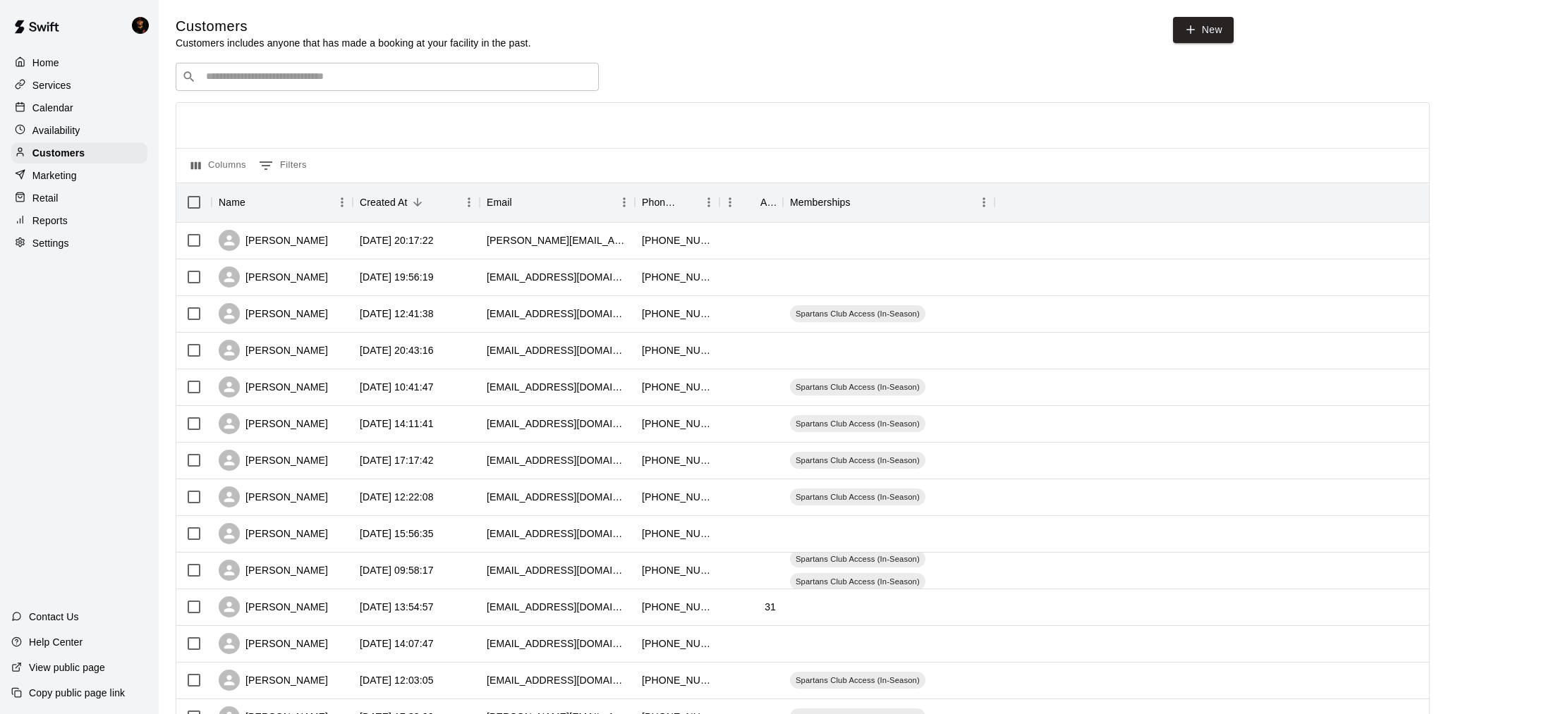
click at [49, 64] on p "Home" at bounding box center [45, 62] width 26 height 14
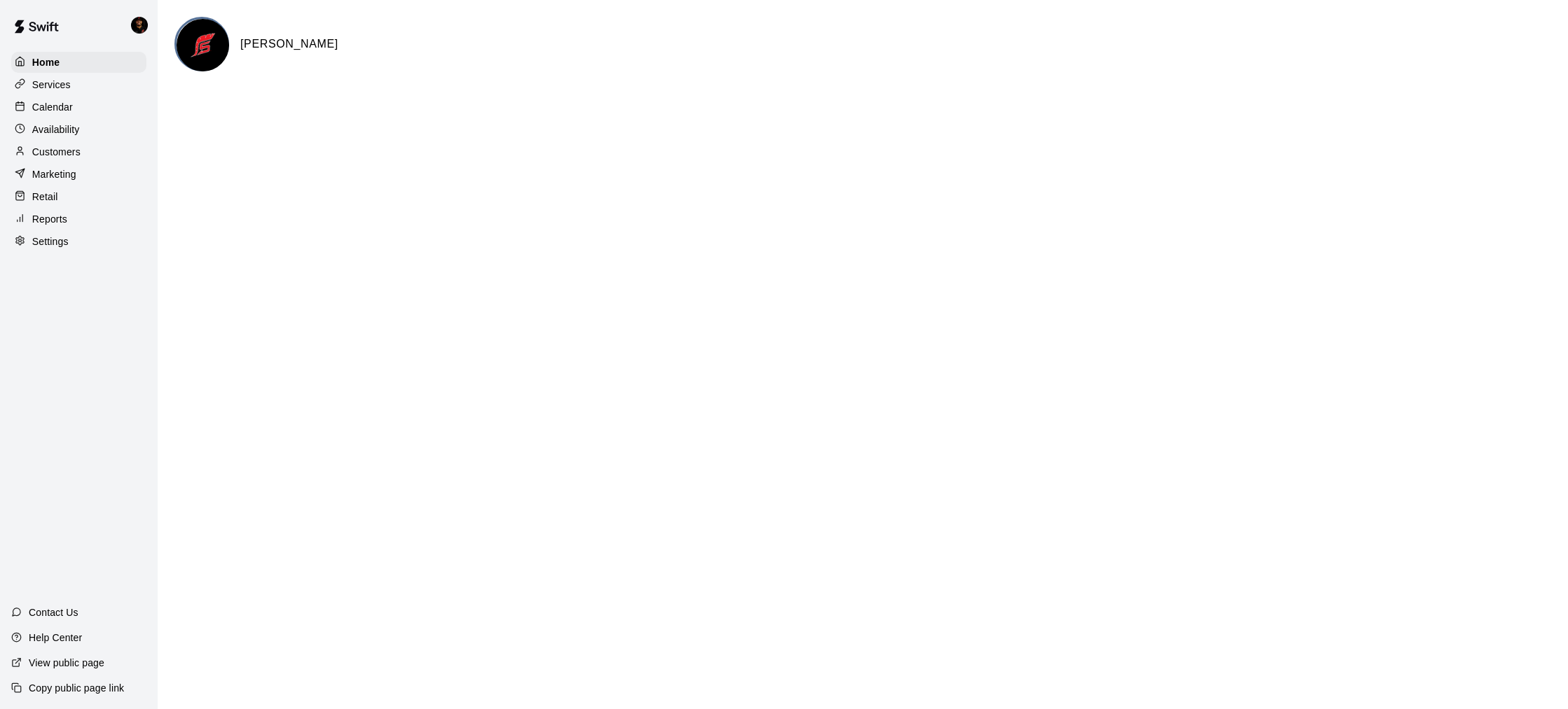
click at [46, 198] on p "Retail" at bounding box center [45, 197] width 26 height 14
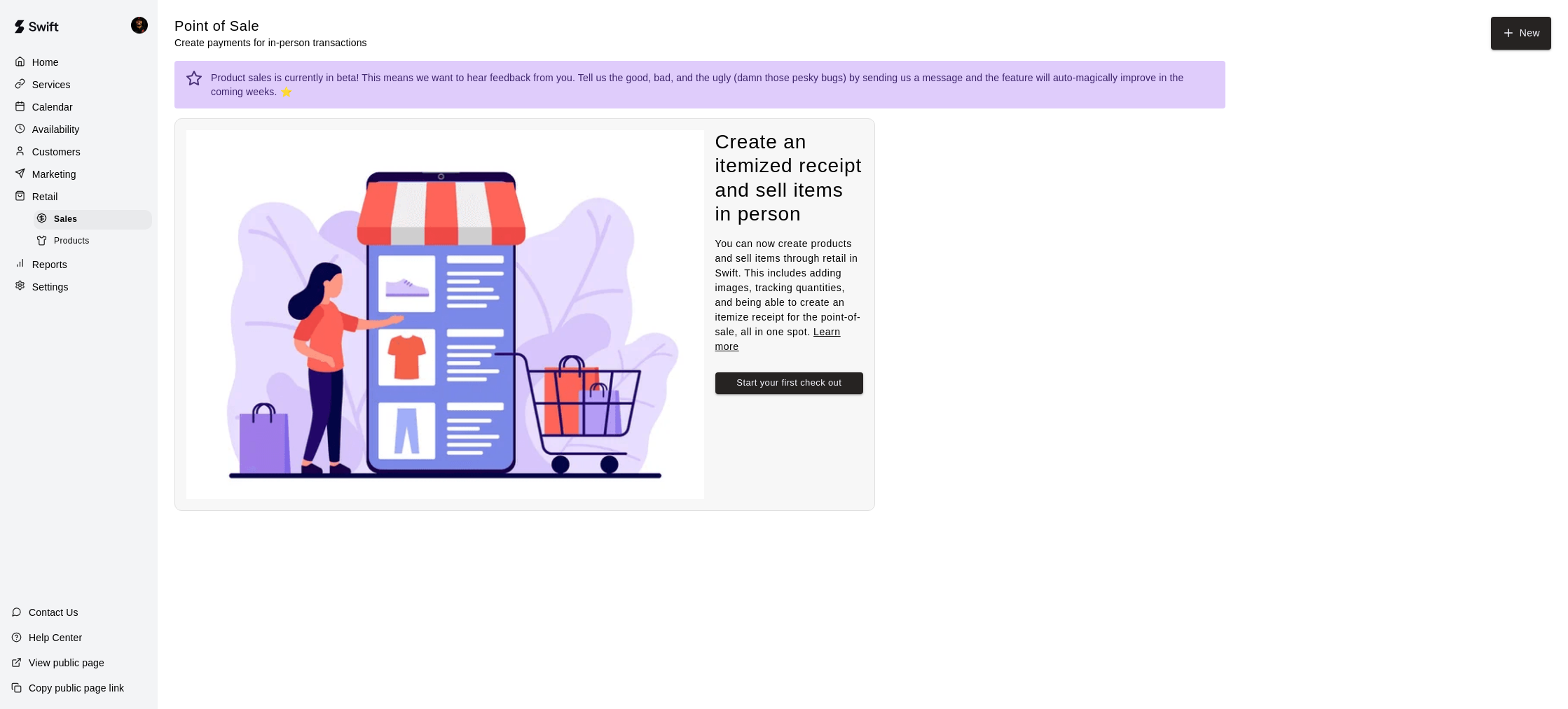
click at [65, 237] on span "Products" at bounding box center [72, 241] width 36 height 14
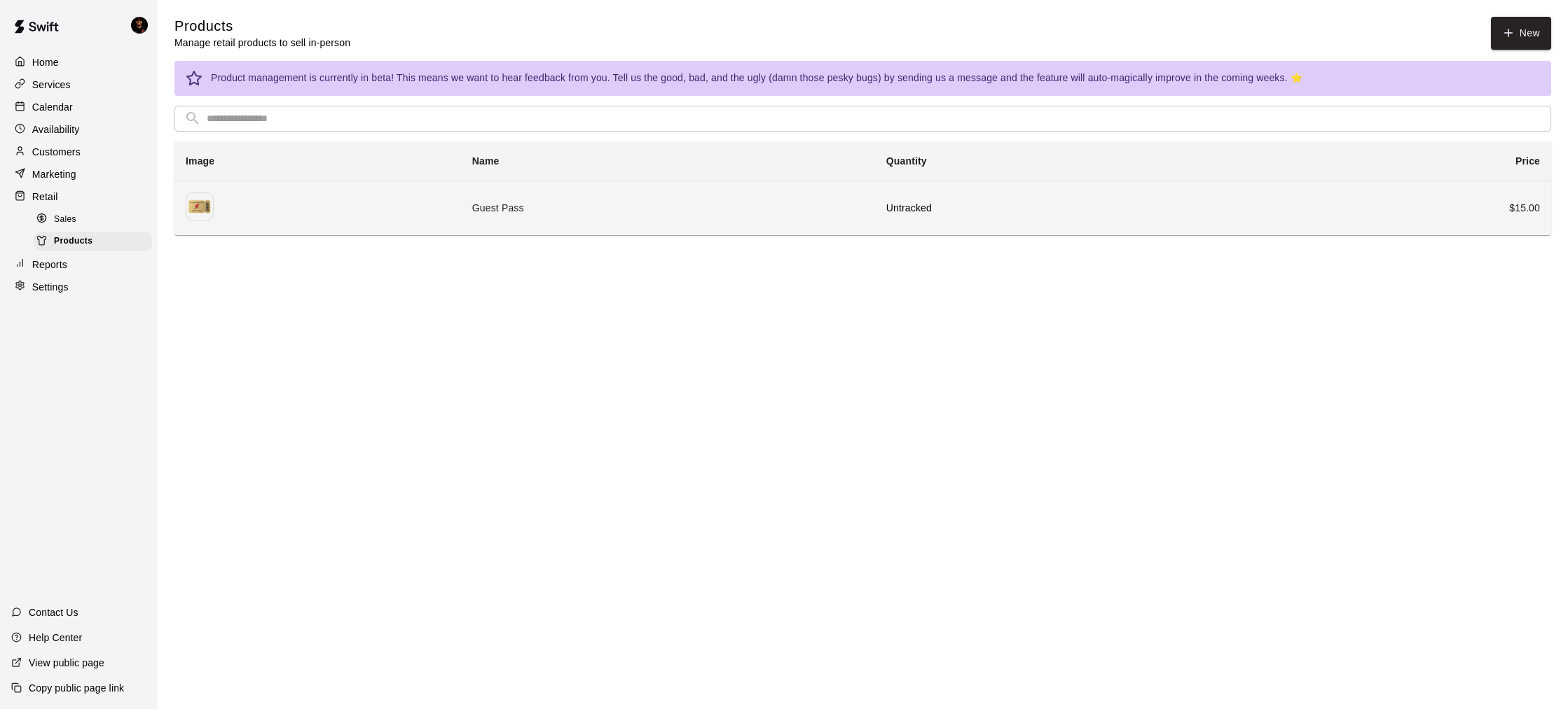
click at [204, 213] on img "simple table" at bounding box center [200, 207] width 28 height 28
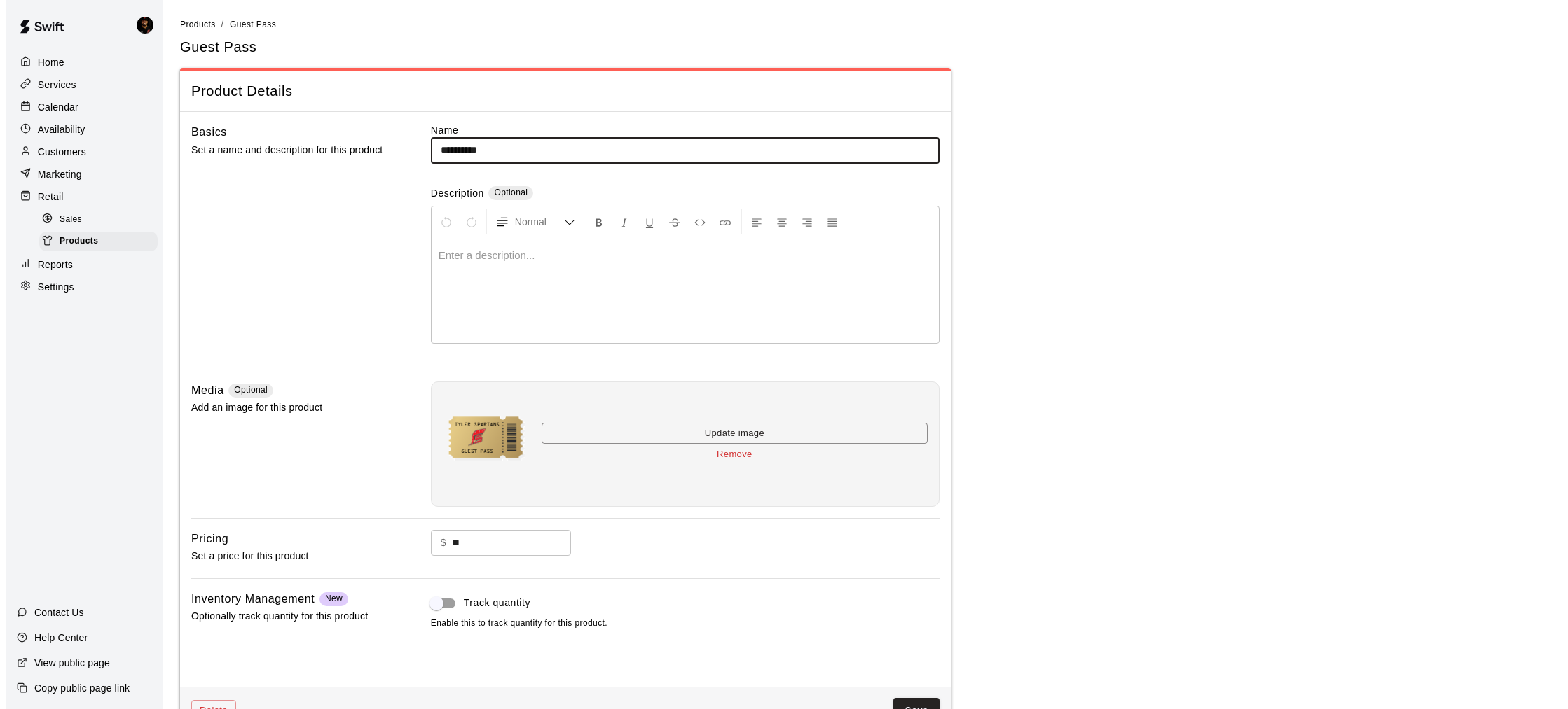
scroll to position [41, 0]
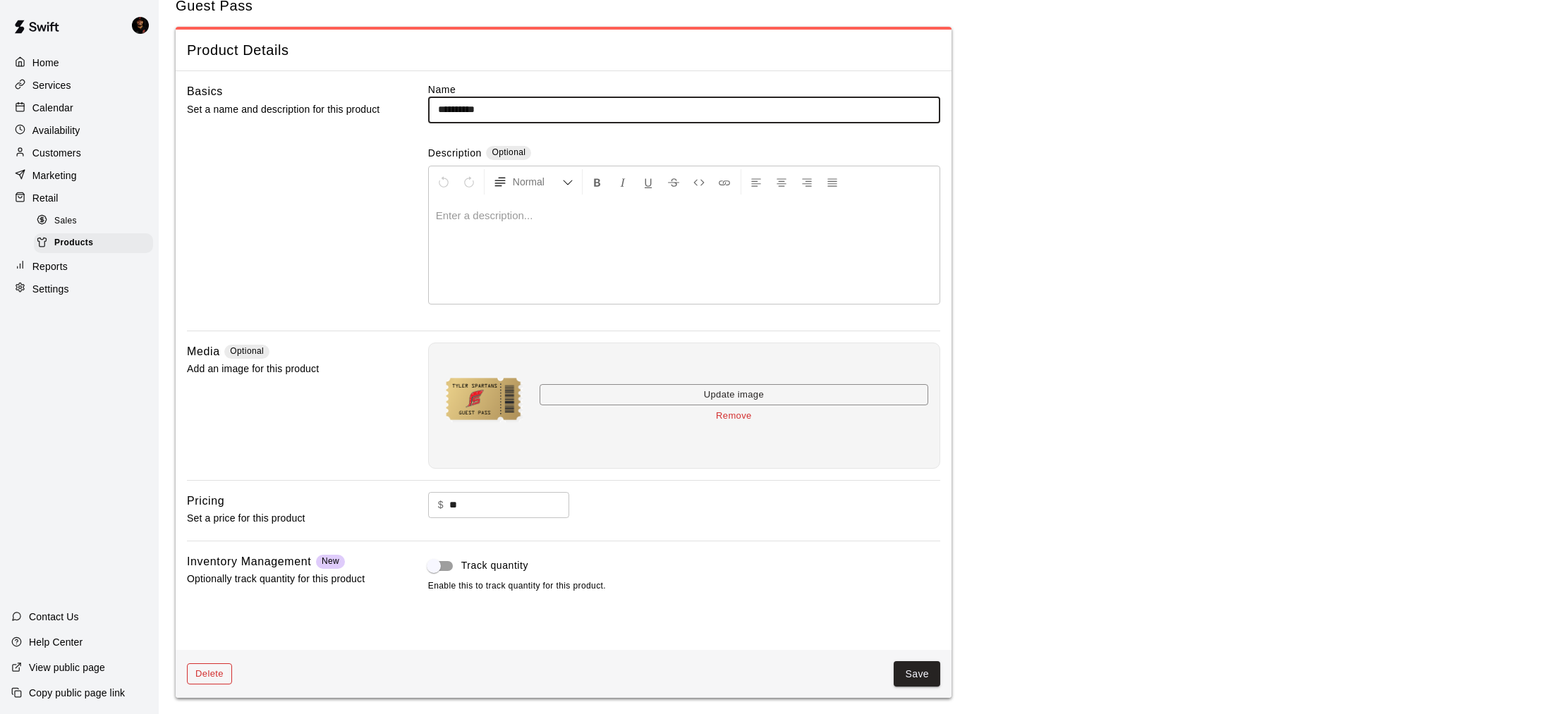
click at [214, 681] on button "Delete" at bounding box center [209, 674] width 45 height 22
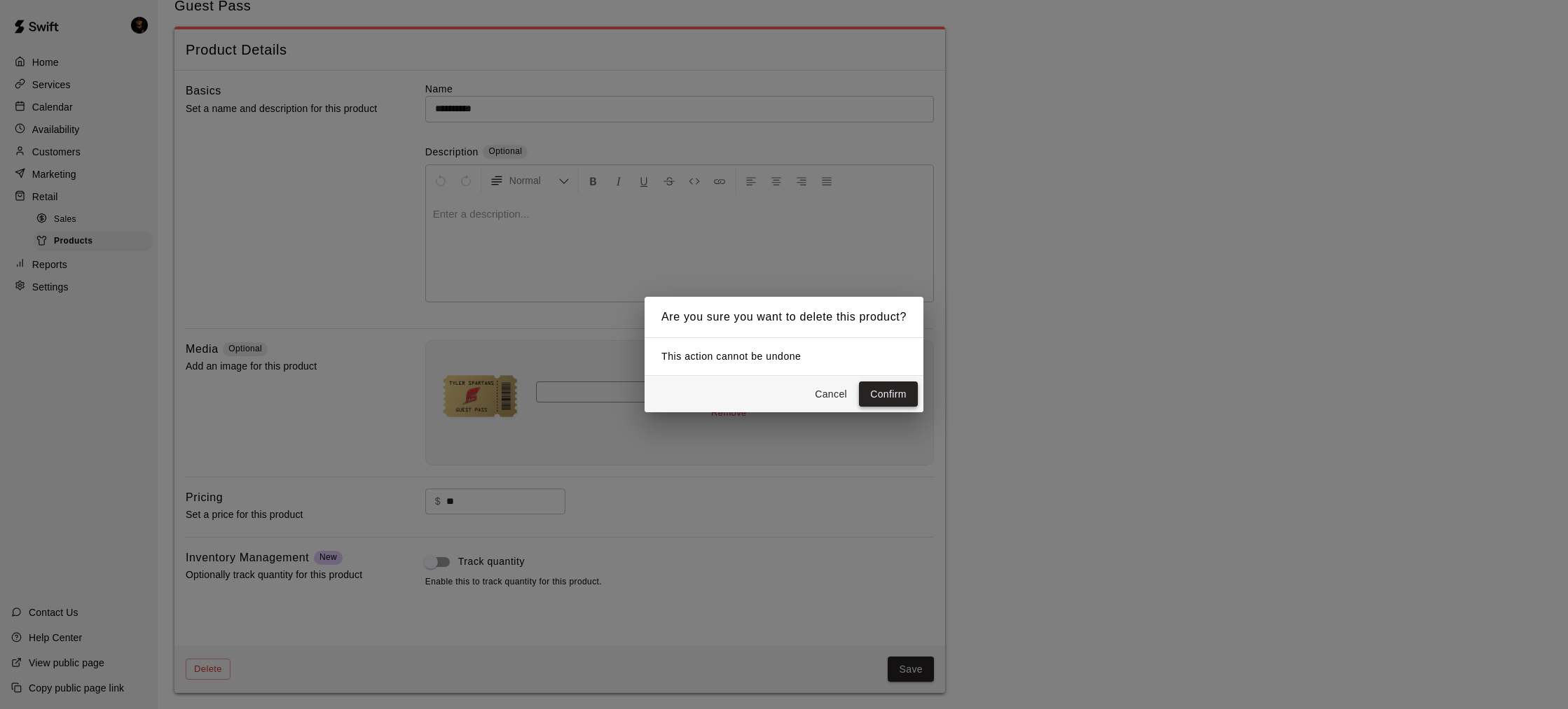
click at [876, 392] on button "Confirm" at bounding box center [889, 394] width 59 height 26
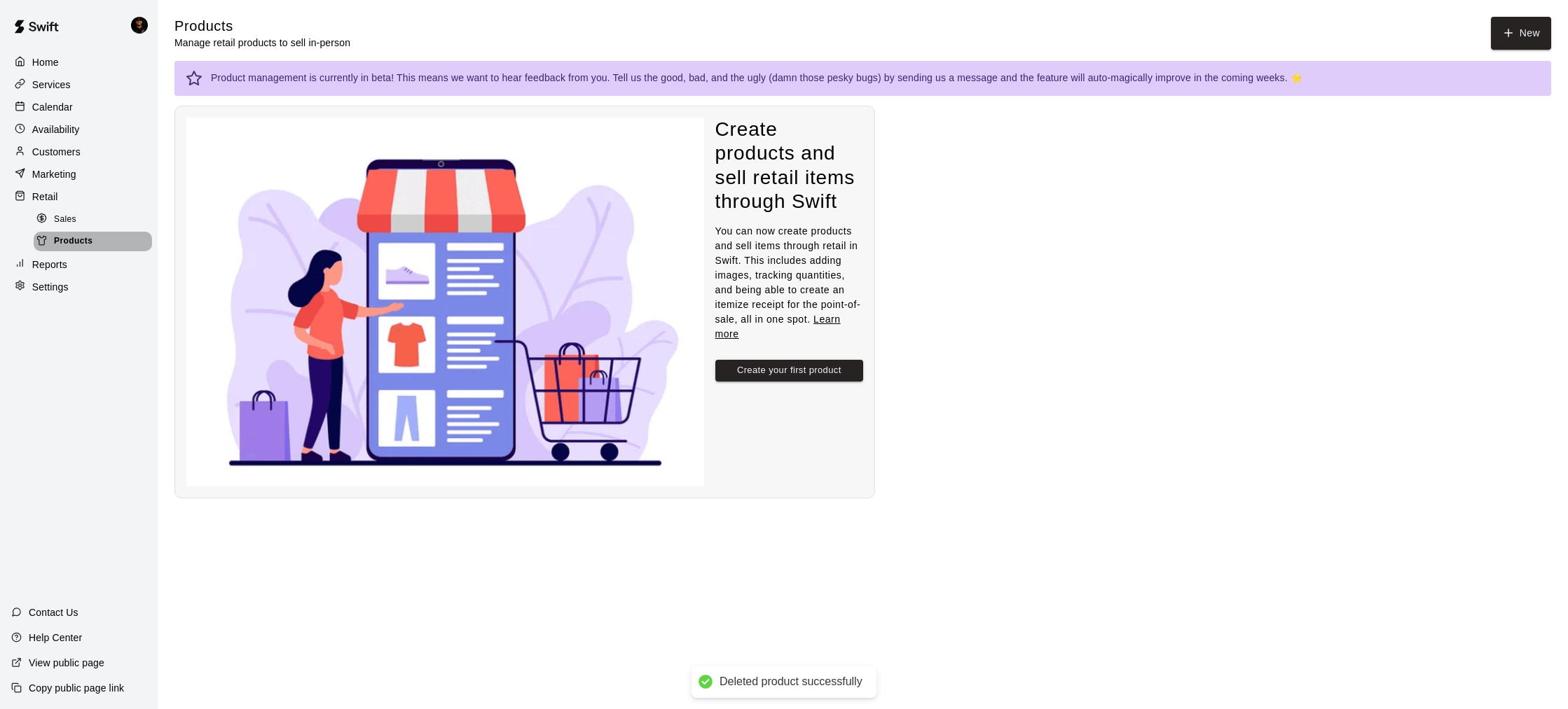
click at [54, 240] on span "Products" at bounding box center [73, 241] width 38 height 14
click at [90, 221] on div "Sales" at bounding box center [93, 219] width 118 height 20
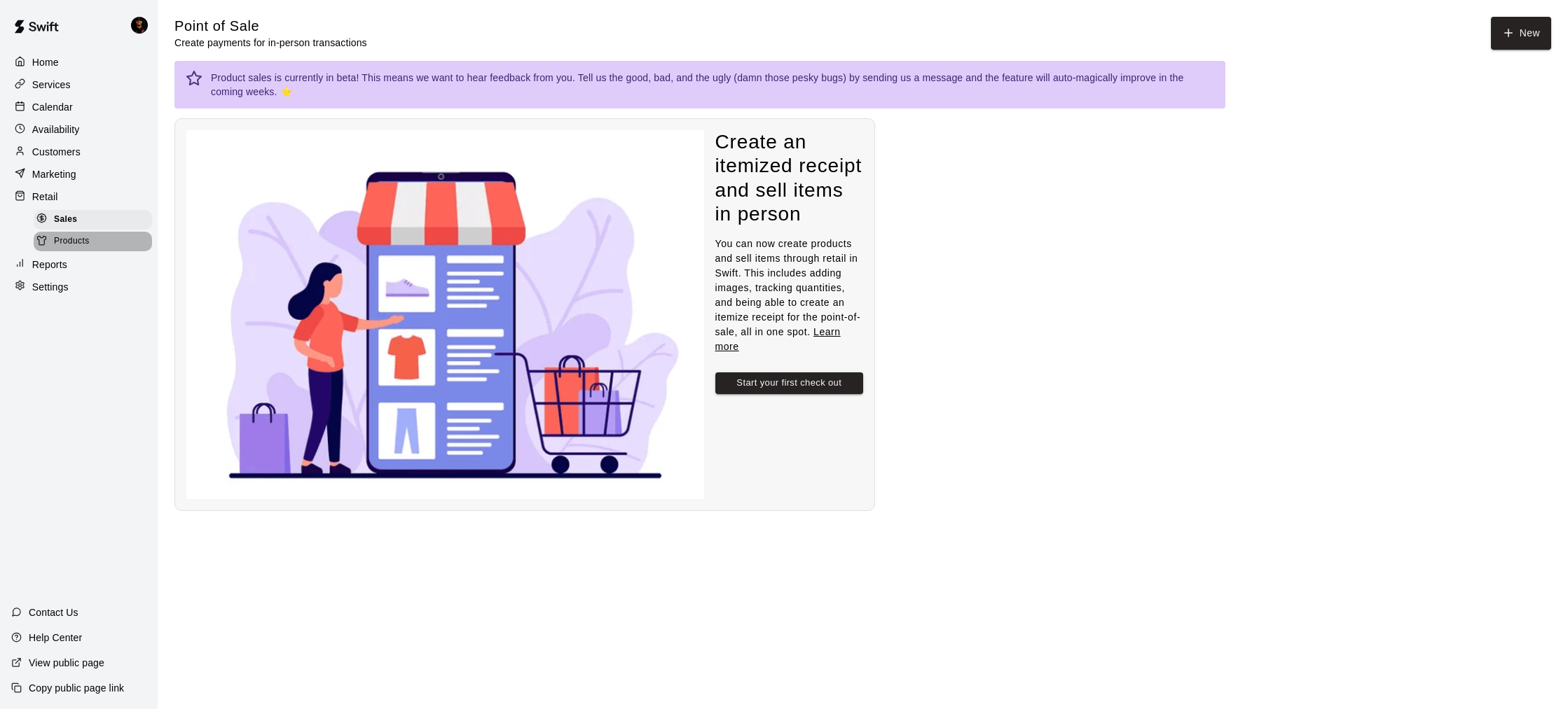
click at [87, 237] on span "Products" at bounding box center [72, 241] width 36 height 14
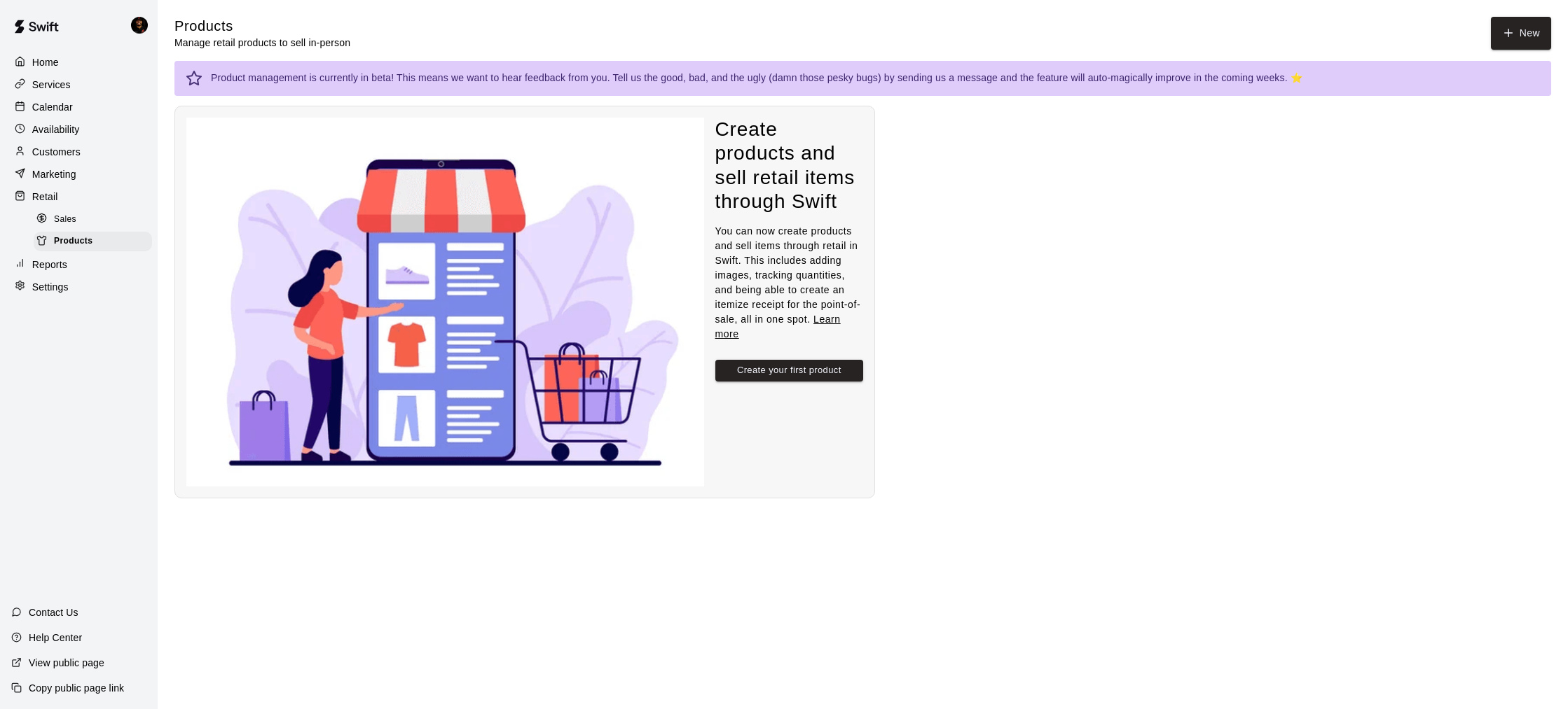
click at [95, 215] on div "Sales" at bounding box center [93, 219] width 118 height 20
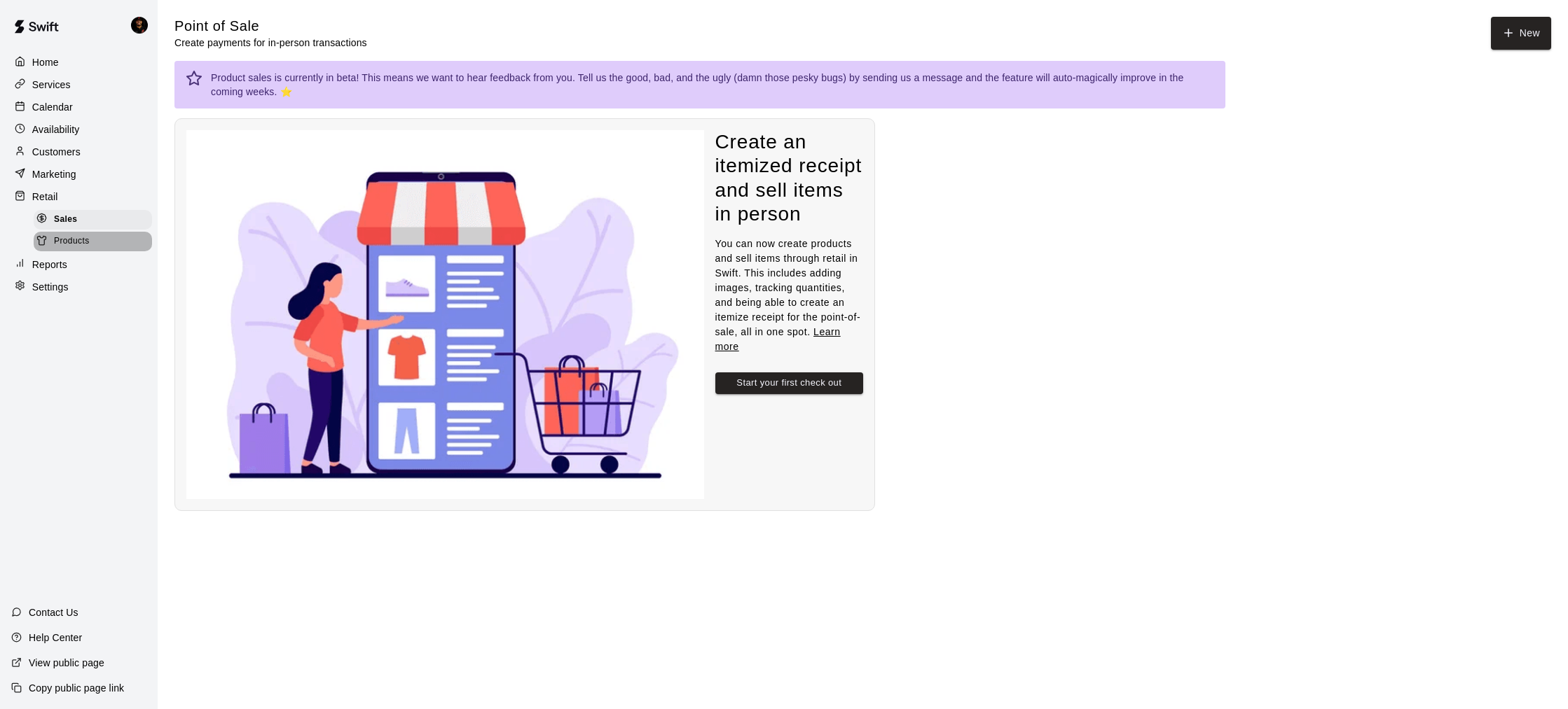
click at [79, 237] on span "Products" at bounding box center [72, 241] width 36 height 14
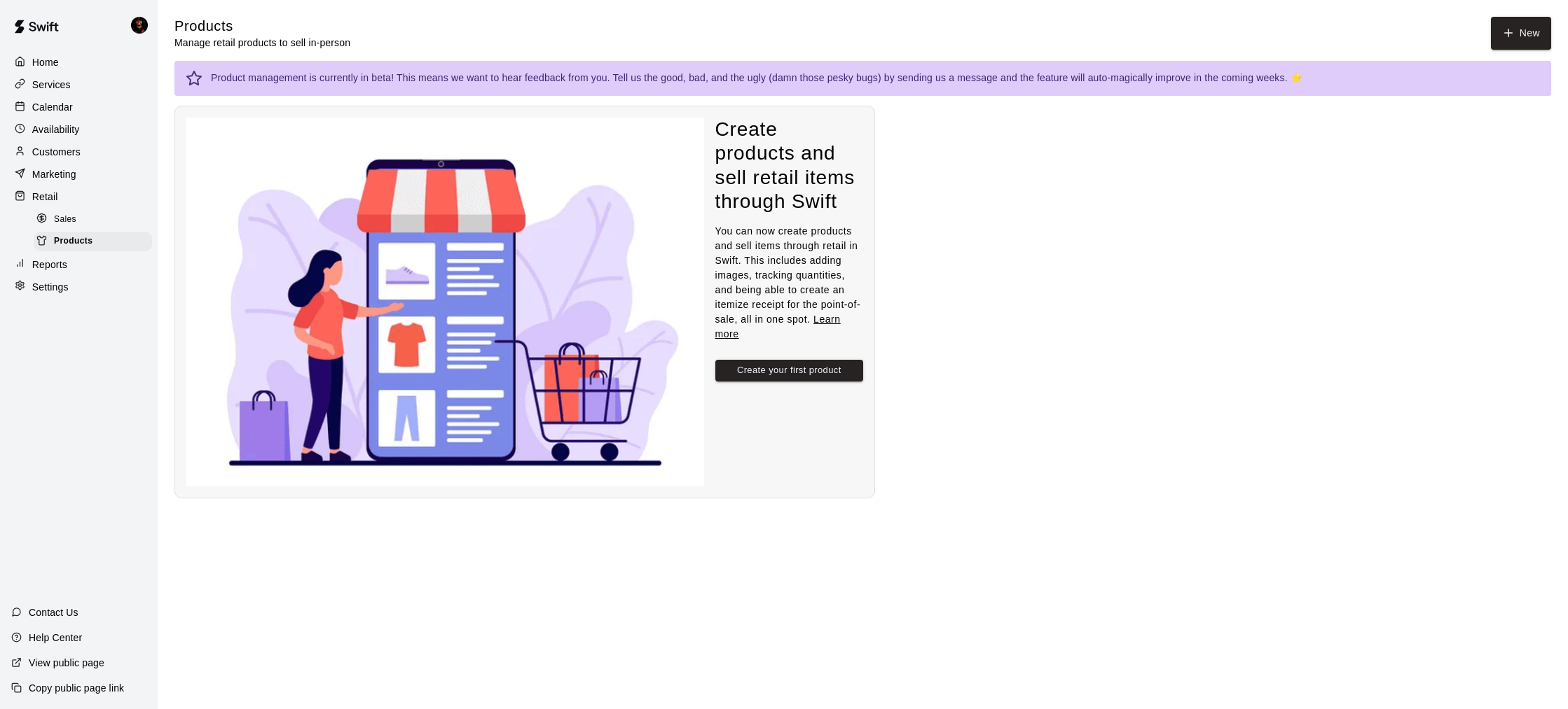
click at [768, 314] on link "Learn more" at bounding box center [778, 327] width 126 height 26
